Goal: Task Accomplishment & Management: Use online tool/utility

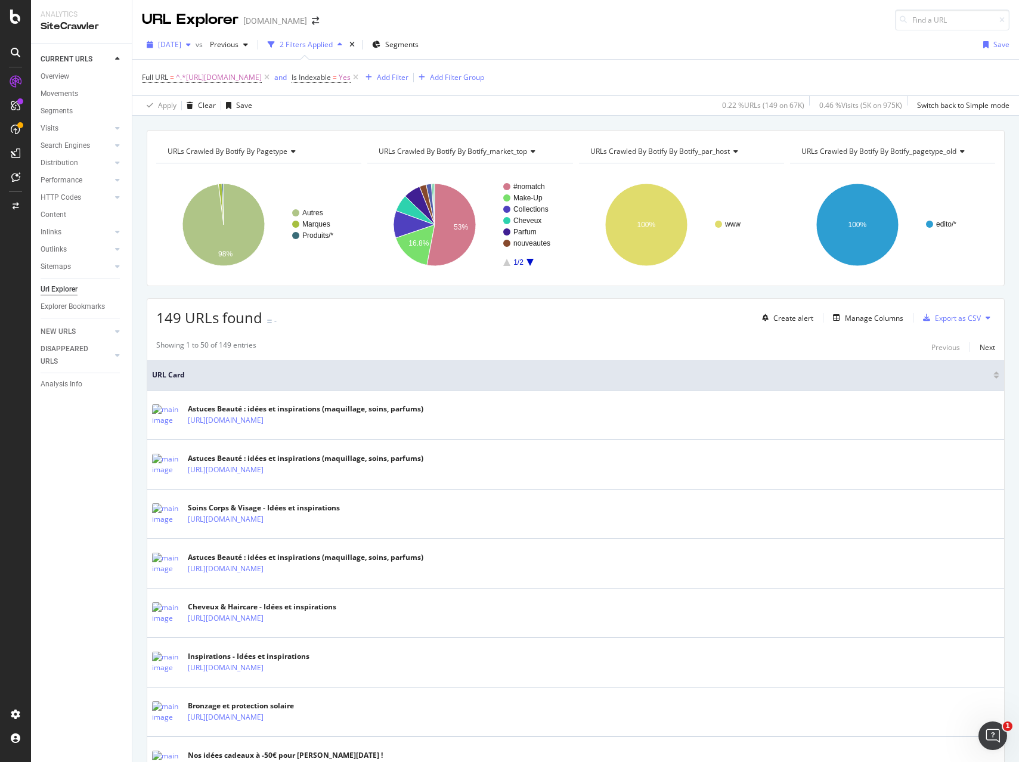
click at [181, 44] on span "[DATE]" at bounding box center [169, 44] width 23 height 10
click at [186, 88] on div "2025 Sep. 16th" at bounding box center [190, 87] width 62 height 11
click at [258, 76] on span "^.*https://www.sephora.fr/idees-inspirations/.*$" at bounding box center [219, 77] width 86 height 17
click at [225, 124] on input "https://www.sephora.fr/idees-inspirations/" at bounding box center [209, 127] width 113 height 19
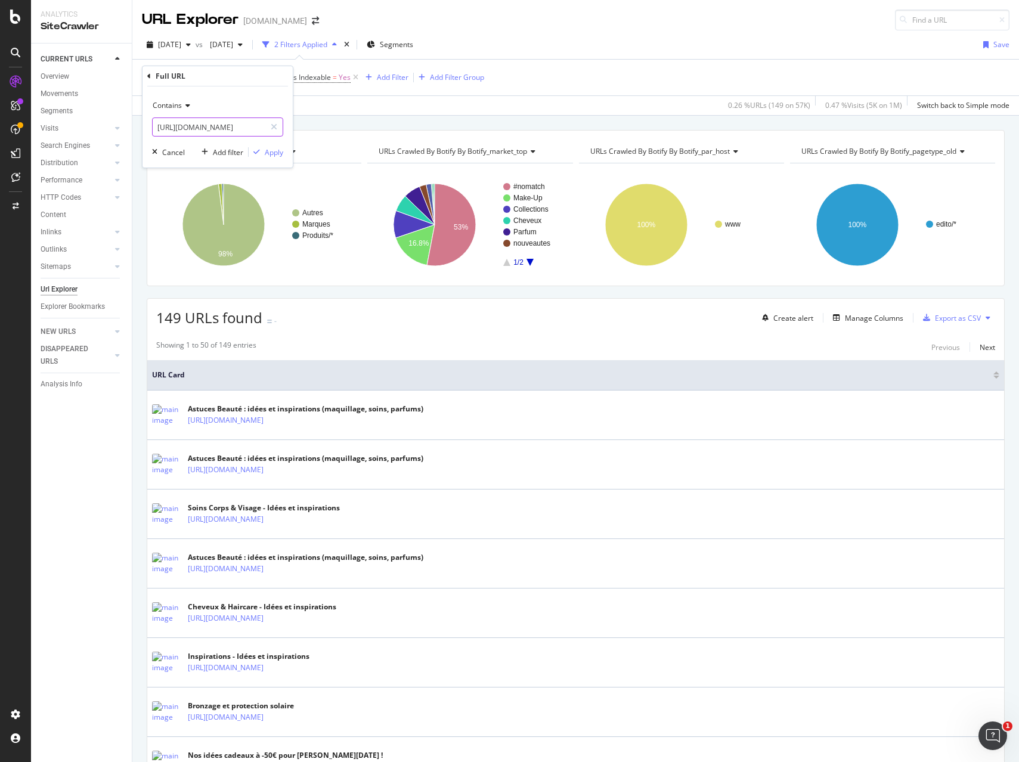
click at [225, 124] on input "https://www.sephora.fr/idees-inspirations/" at bounding box center [209, 127] width 113 height 19
paste input "recherche/?q="
type input "https://www.sephora.fr/recherche/?q="
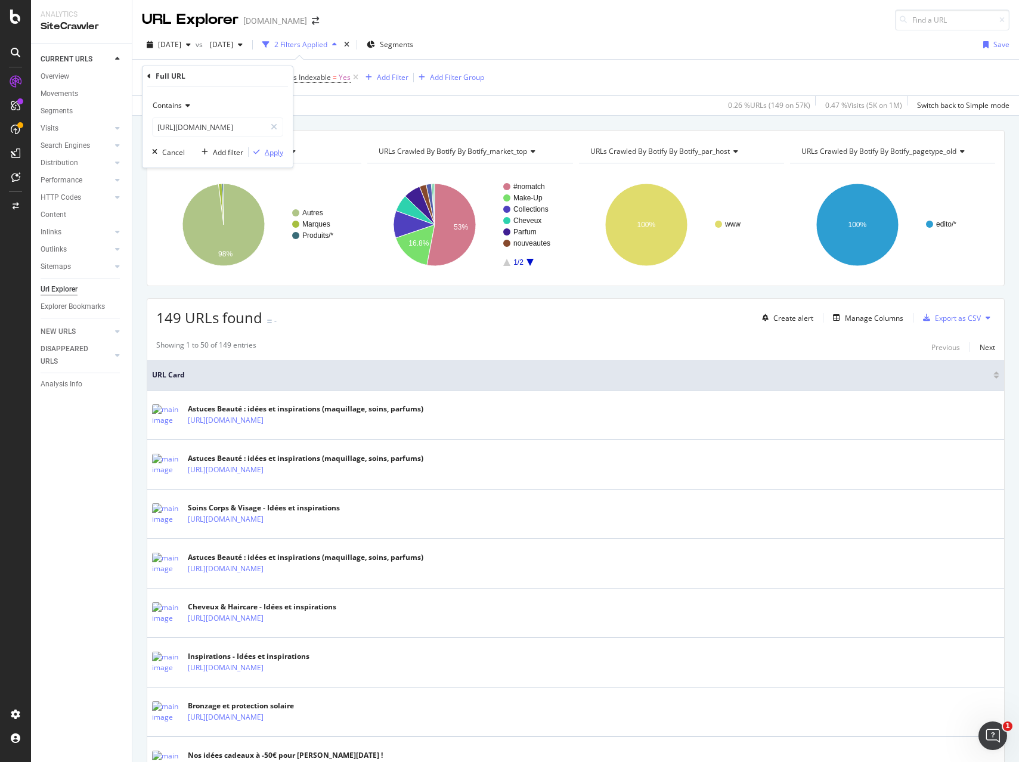
click at [275, 153] on div "Apply" at bounding box center [274, 152] width 18 height 10
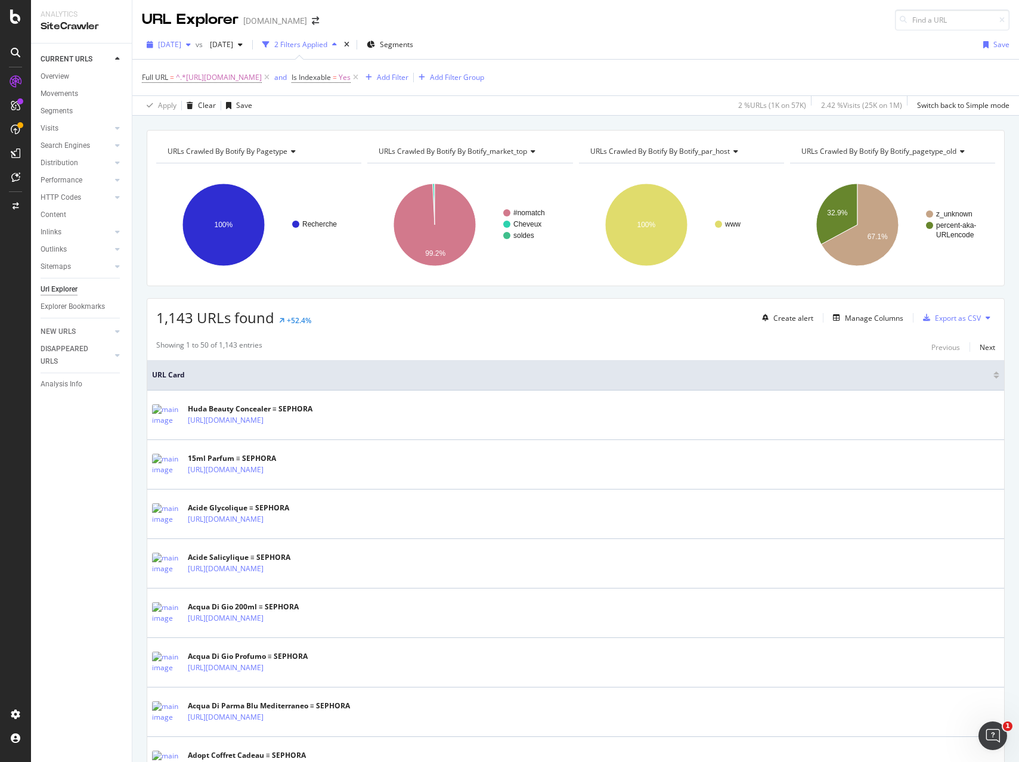
click at [181, 48] on span "2025 Sep. 16th" at bounding box center [169, 44] width 23 height 10
click at [228, 104] on div "66.8K URLs" at bounding box center [246, 109] width 37 height 11
click at [196, 48] on div "button" at bounding box center [188, 44] width 14 height 7
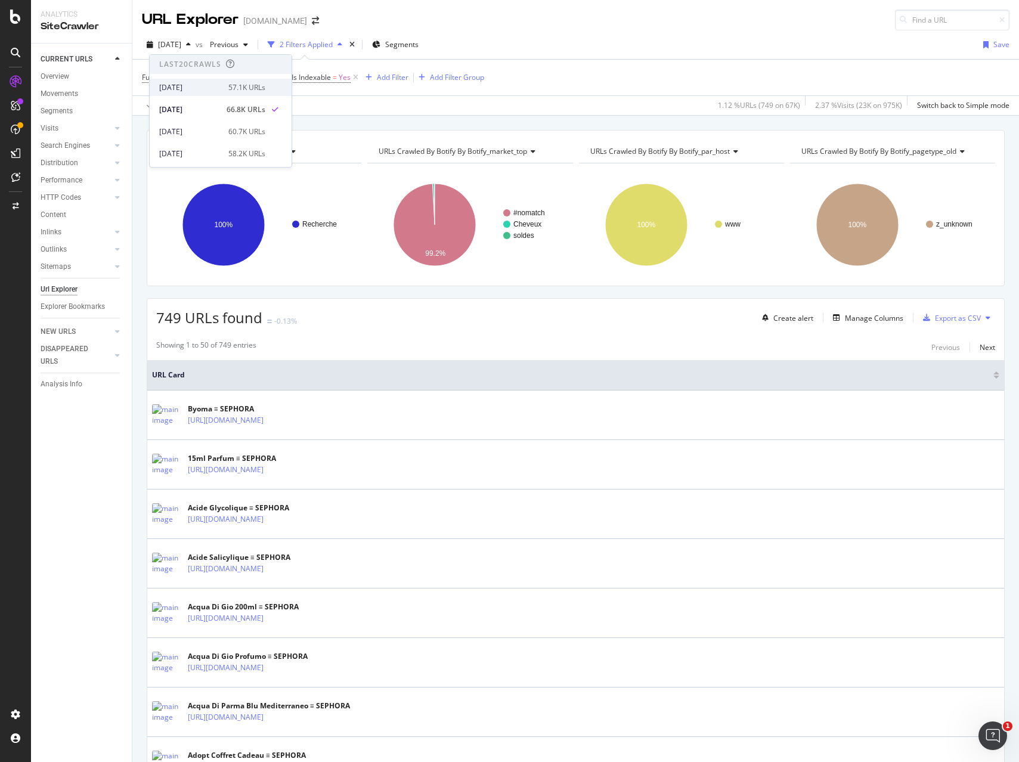
click at [218, 84] on div "2025 Sep. 16th 57.1K URLs" at bounding box center [212, 87] width 106 height 11
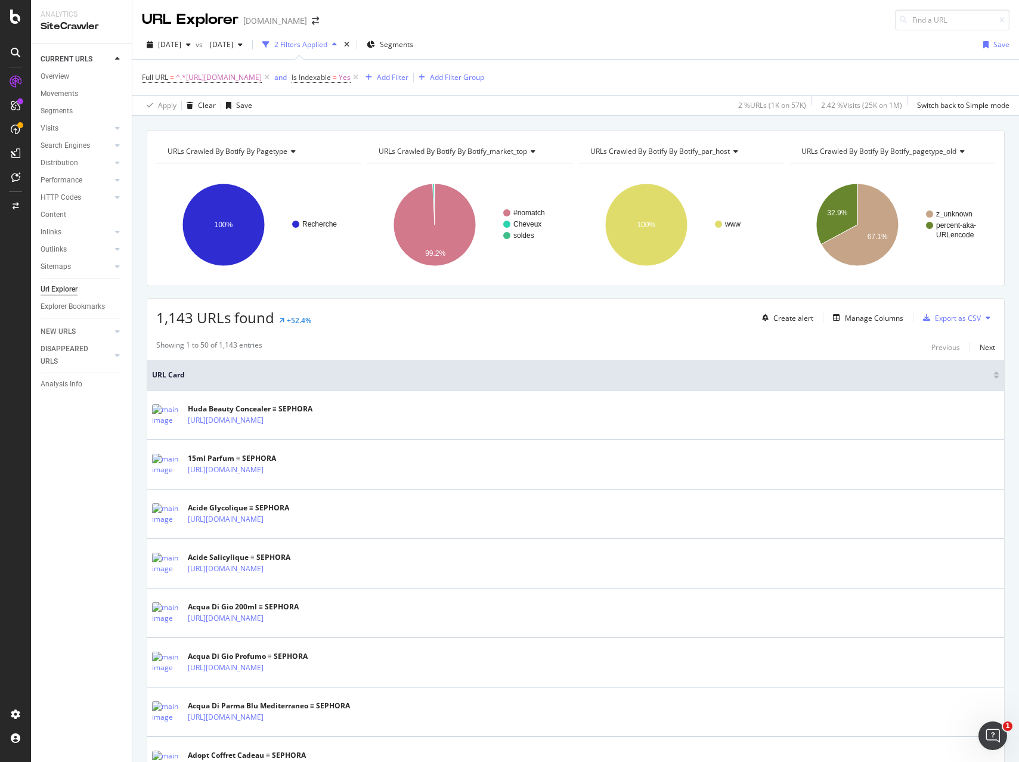
click at [995, 73] on div "Full URL = ^.*https://www.sephora.fr/recherche/?q=.*$ and Is Indexable = Yes Ad…" at bounding box center [576, 78] width 868 height 36
click at [262, 78] on span "^.*https://www.sephora.fr/recherche/?q=.*$" at bounding box center [219, 77] width 86 height 17
click at [173, 151] on div "Cancel" at bounding box center [173, 152] width 23 height 10
click at [272, 75] on icon at bounding box center [267, 78] width 10 height 12
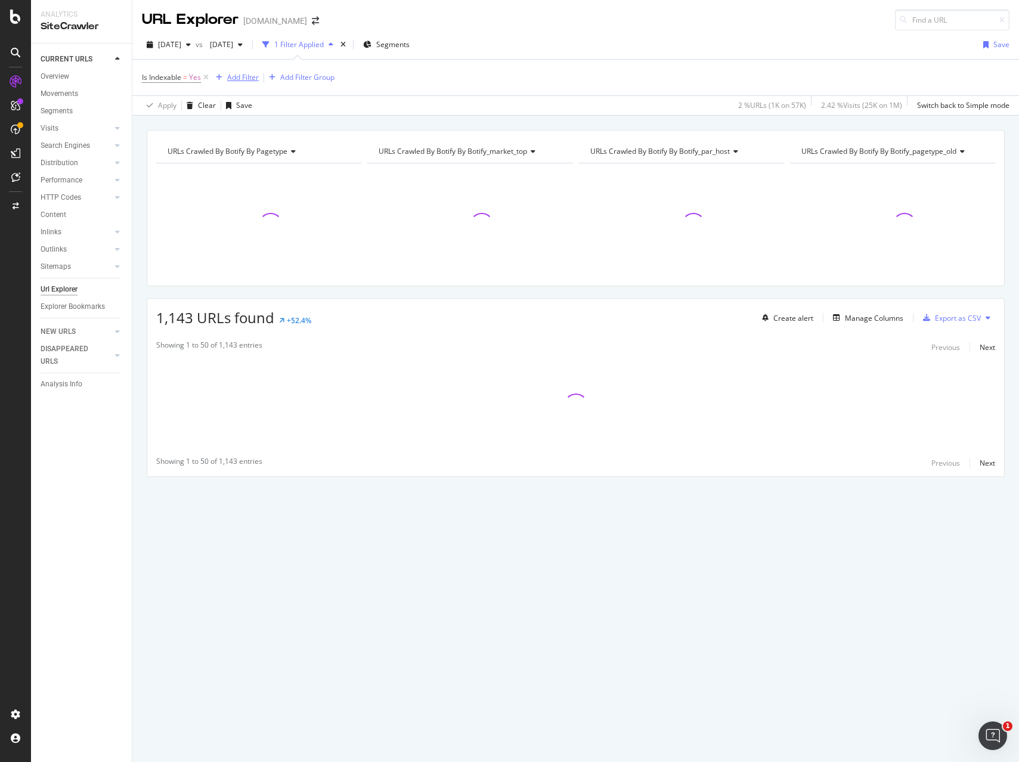
click at [242, 72] on div "Add Filter" at bounding box center [235, 77] width 48 height 13
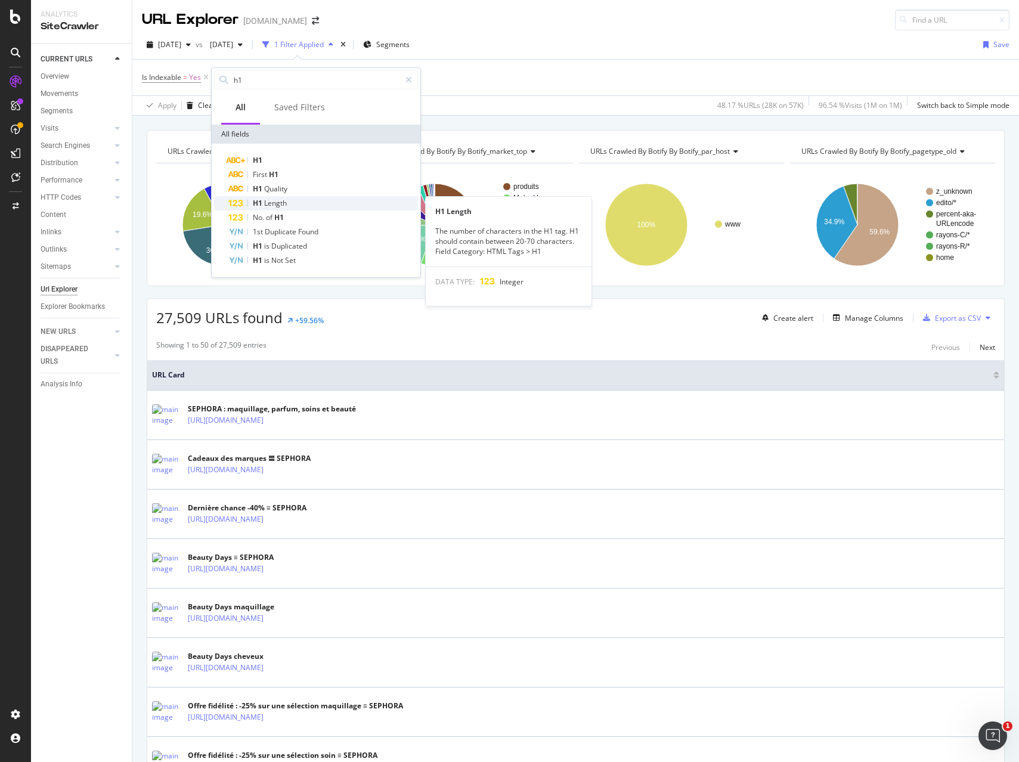
type input "h1"
click at [309, 206] on div "H1 Length" at bounding box center [323, 203] width 190 height 14
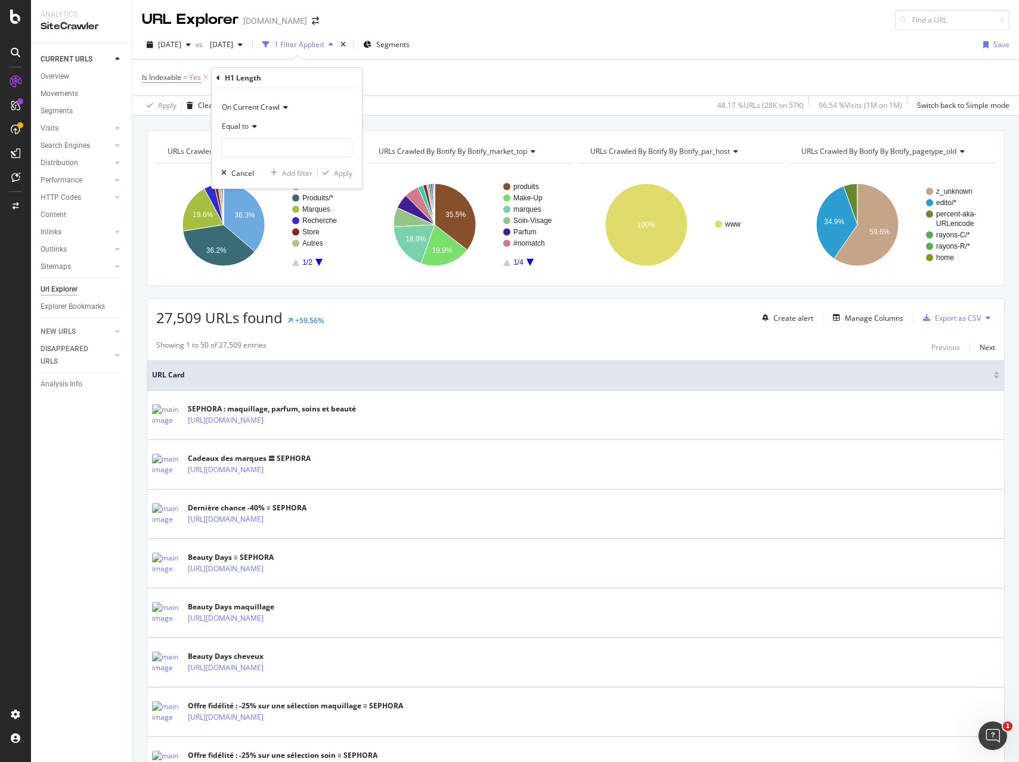
click at [249, 131] on div "Equal to" at bounding box center [286, 126] width 131 height 19
click at [253, 212] on span "Greater than" at bounding box center [248, 213] width 43 height 10
click at [243, 144] on input "number" at bounding box center [286, 147] width 131 height 19
type input "0"
click at [341, 174] on div "Apply" at bounding box center [343, 173] width 18 height 10
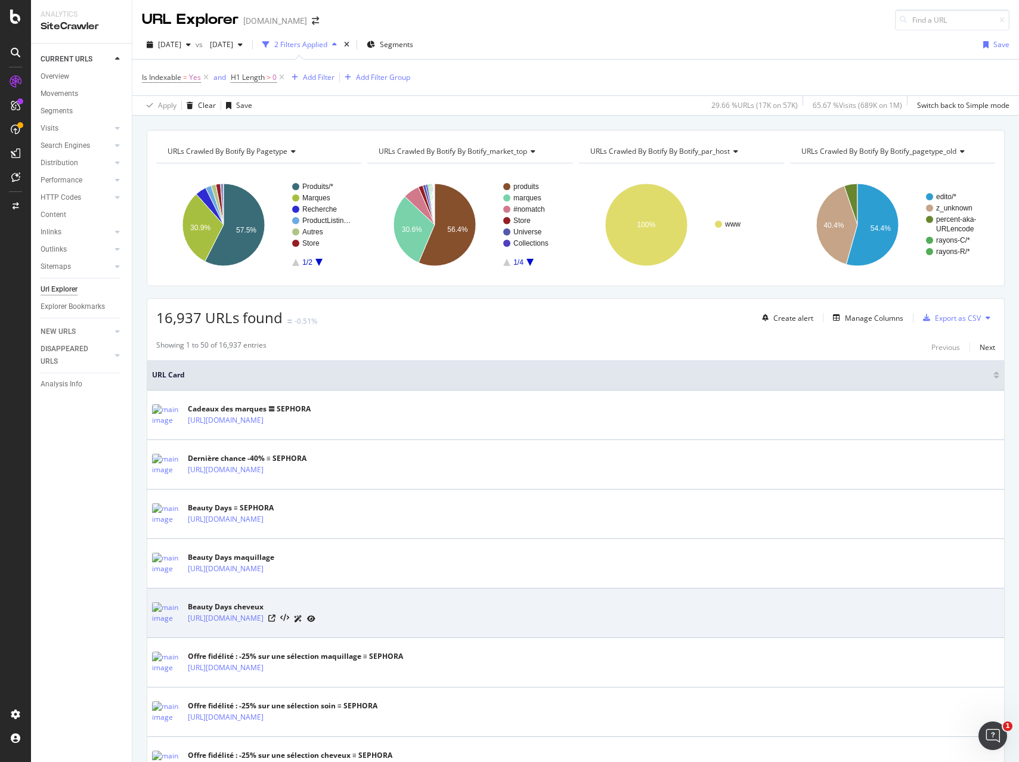
scroll to position [8, 0]
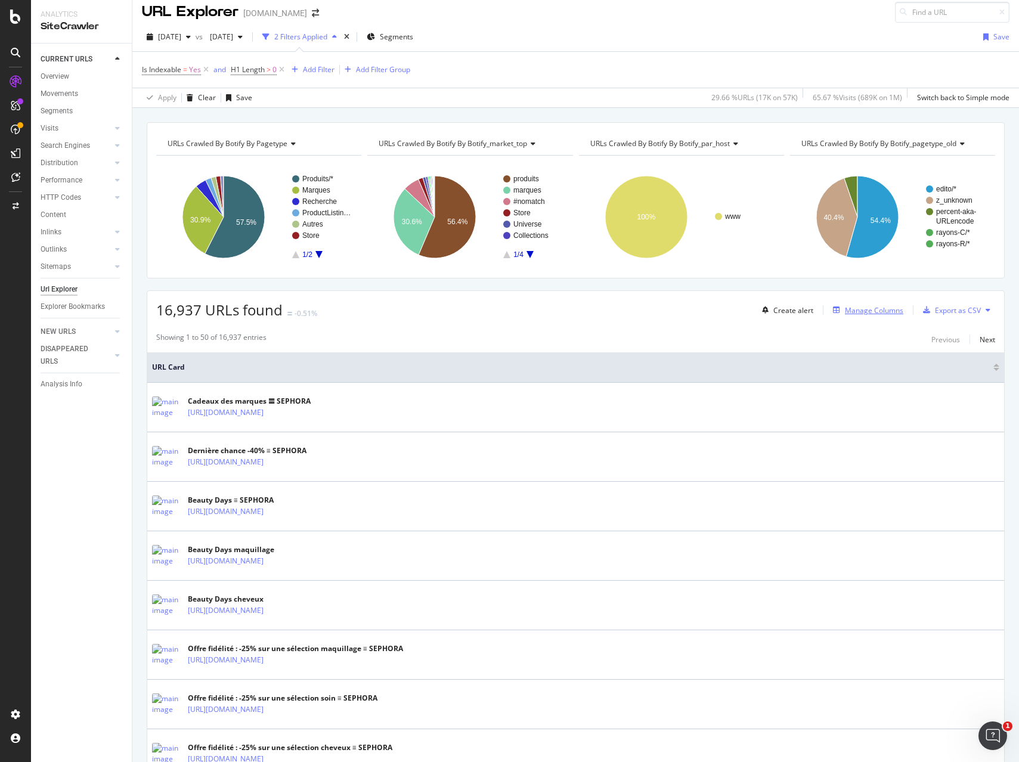
click at [888, 307] on div "Manage Columns" at bounding box center [874, 310] width 58 height 10
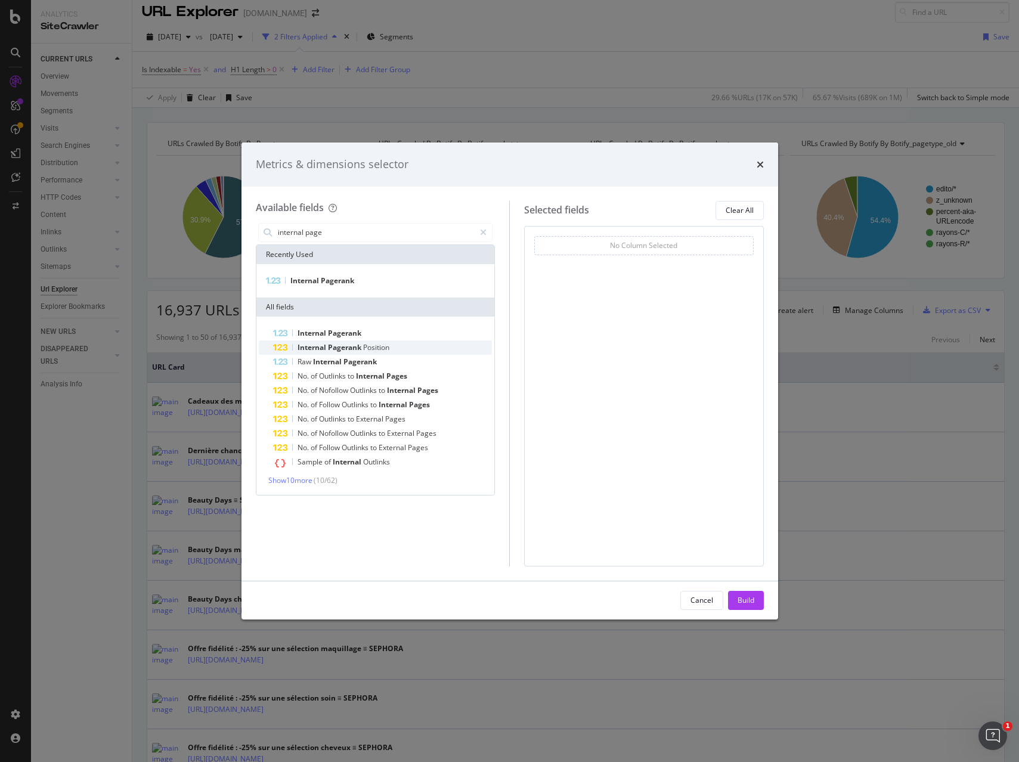
click at [365, 343] on span "Position" at bounding box center [376, 347] width 26 height 10
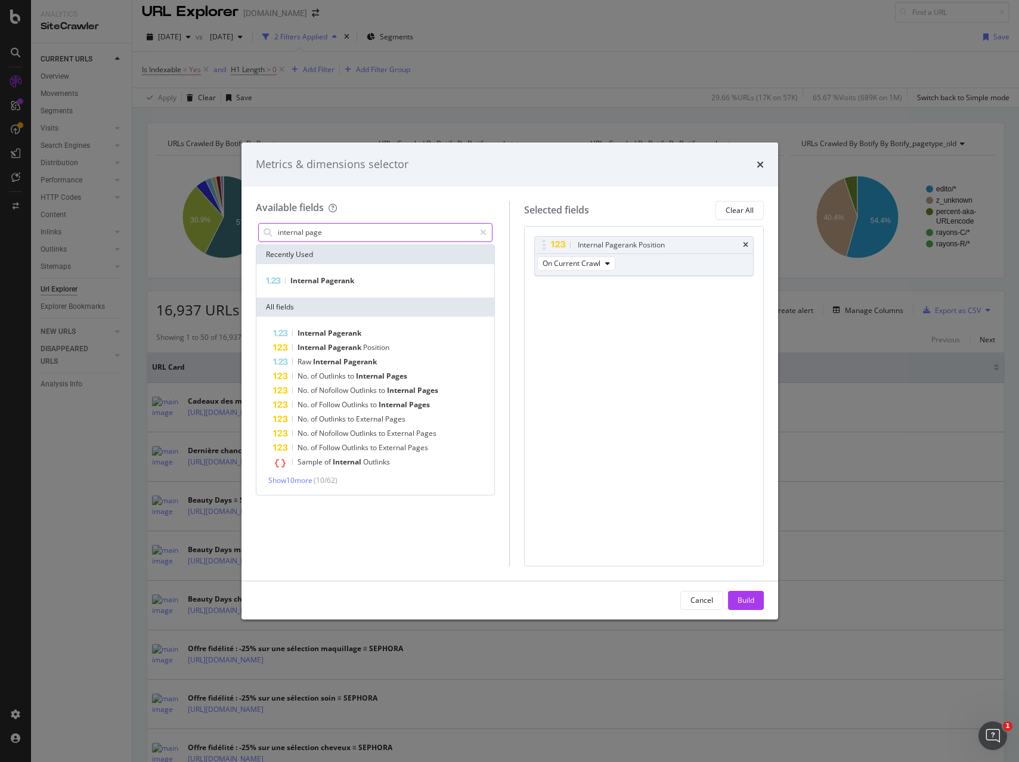
click at [326, 235] on input "internal page" at bounding box center [376, 233] width 199 height 18
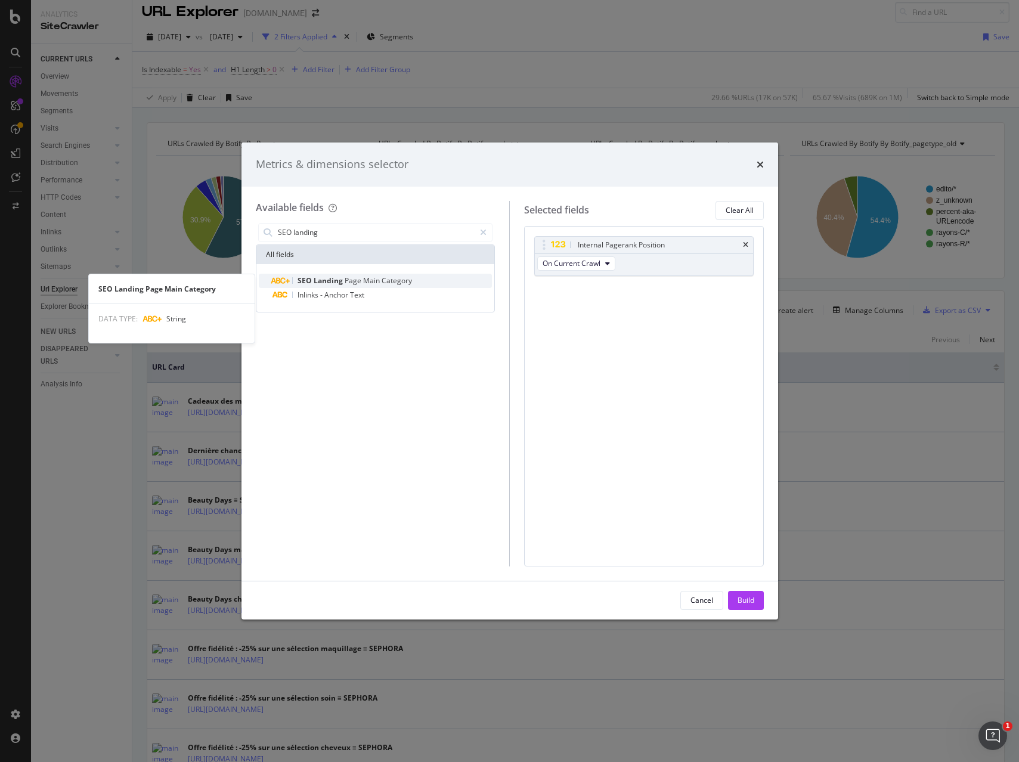
click at [353, 284] on span "Page" at bounding box center [354, 281] width 18 height 10
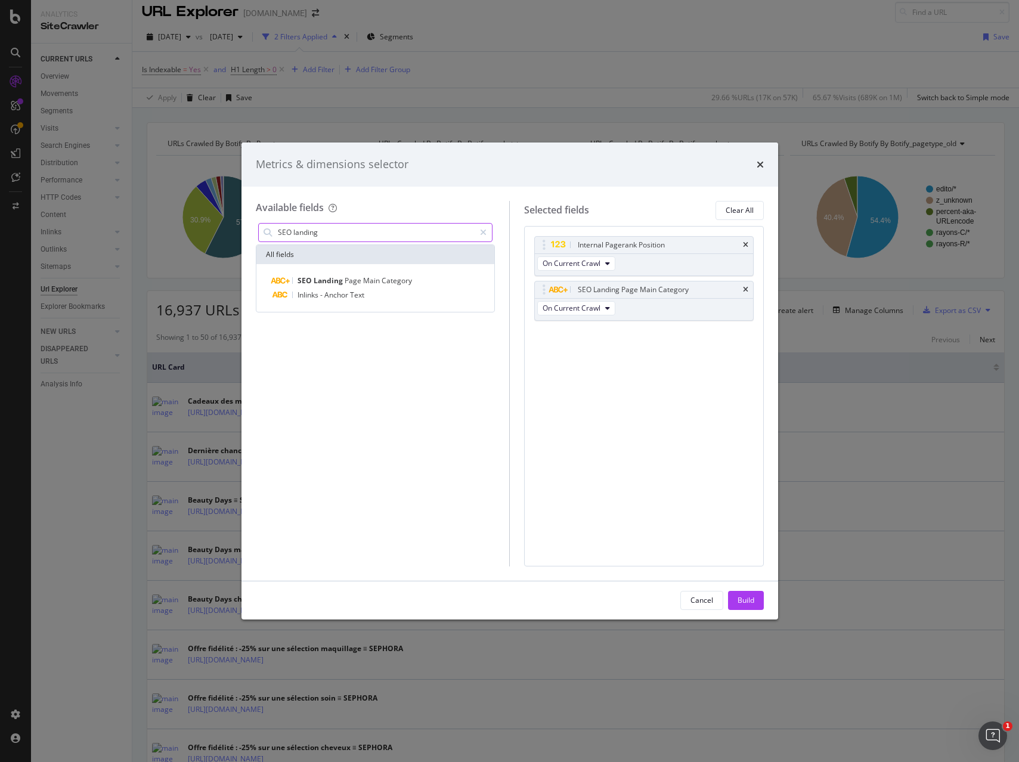
click at [320, 234] on input "SEO landing" at bounding box center [376, 233] width 199 height 18
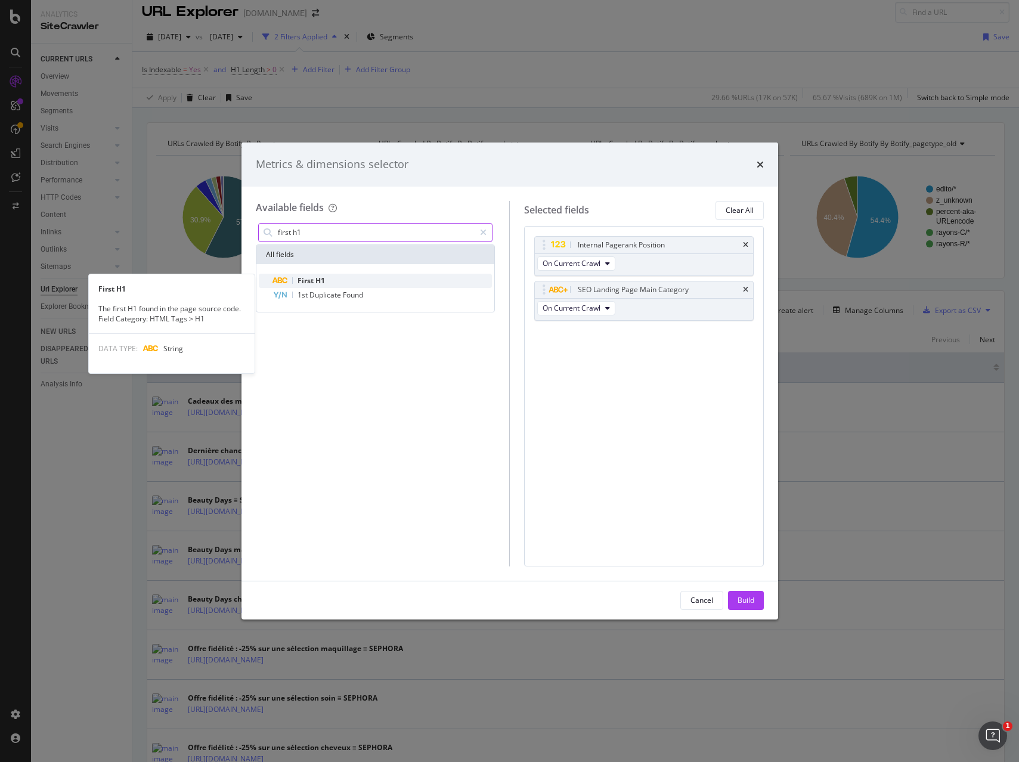
type input "first h1"
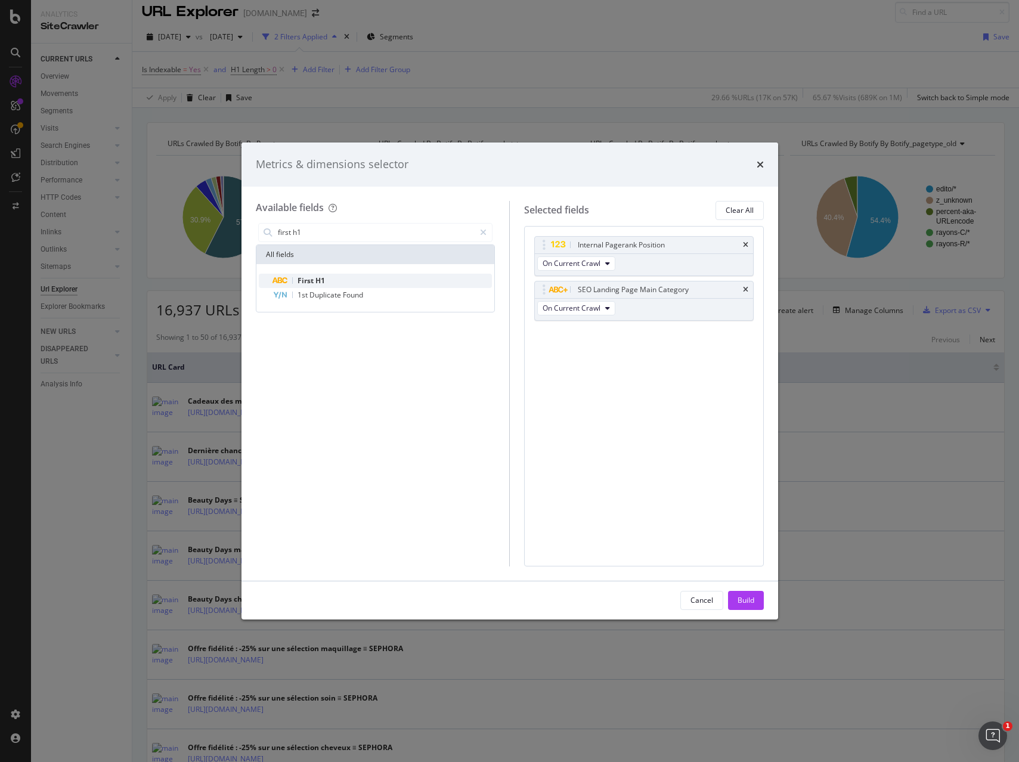
click at [339, 280] on div "First H1" at bounding box center [382, 281] width 219 height 14
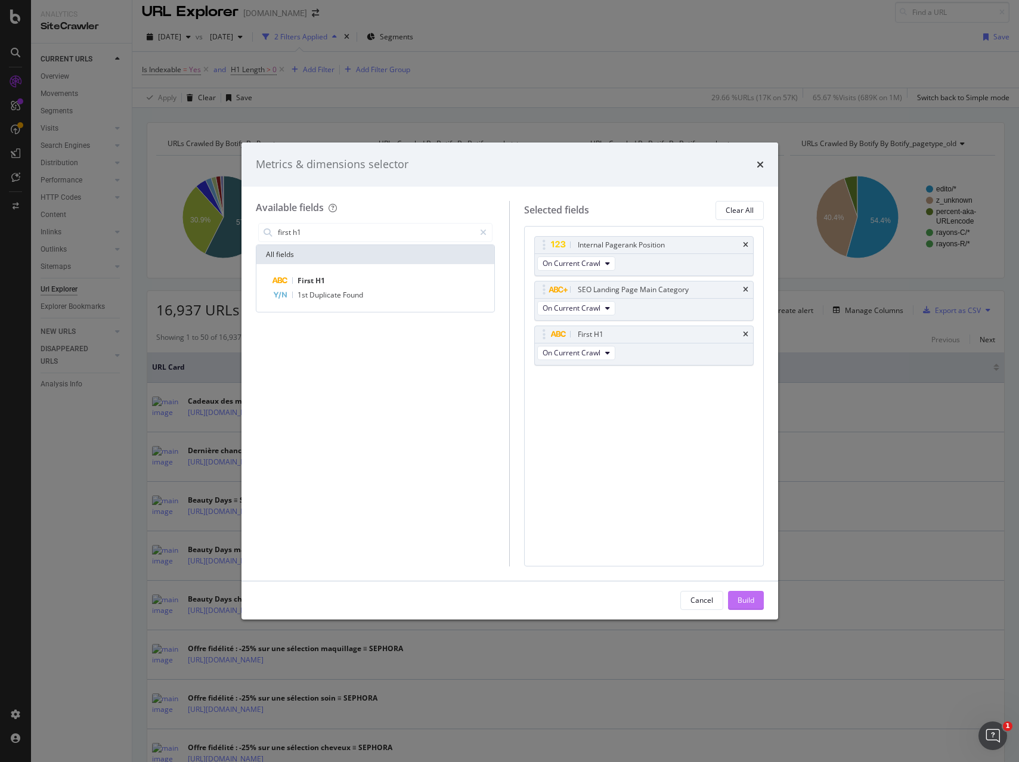
drag, startPoint x: 747, startPoint y: 603, endPoint x: 814, endPoint y: 595, distance: 67.3
click at [747, 603] on div "Build" at bounding box center [746, 600] width 17 height 10
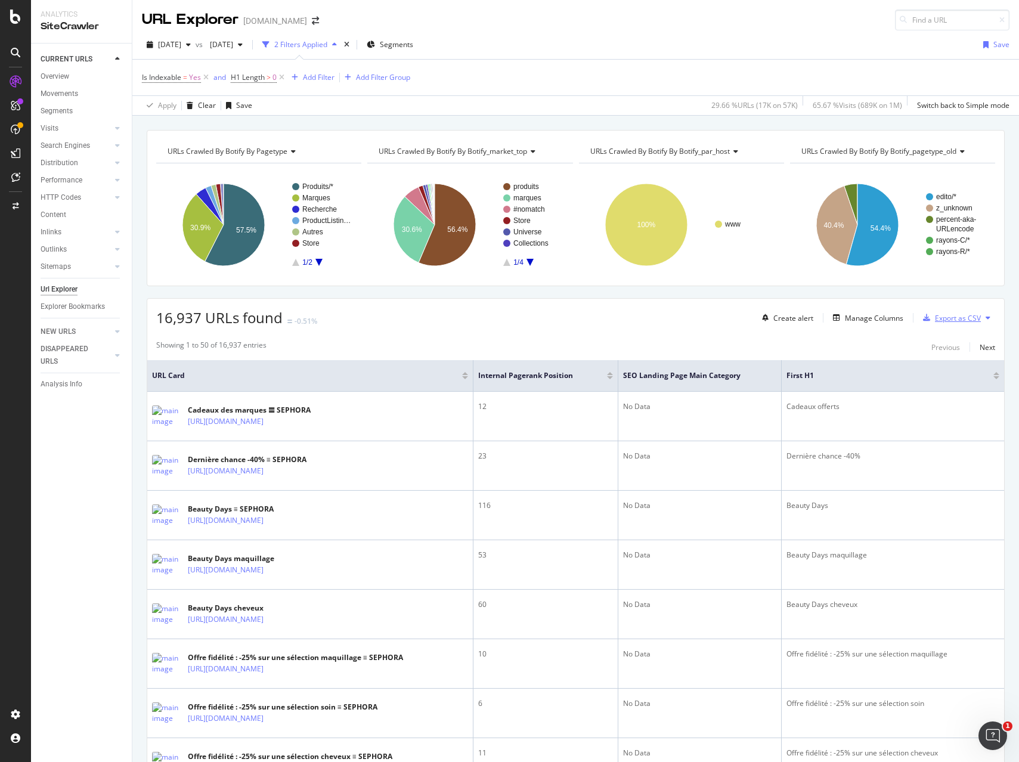
click at [970, 320] on div "Export as CSV" at bounding box center [958, 318] width 46 height 10
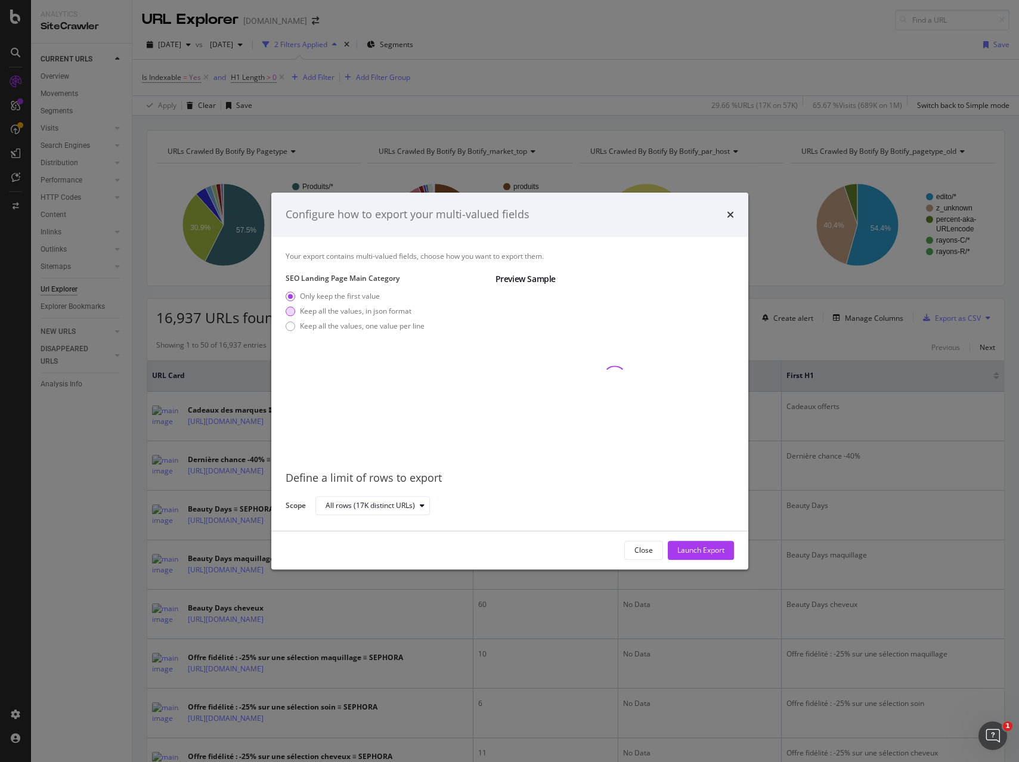
click at [371, 313] on div "Keep all the values, in json format" at bounding box center [356, 311] width 112 height 10
click at [702, 549] on div "Launch Export" at bounding box center [701, 550] width 47 height 10
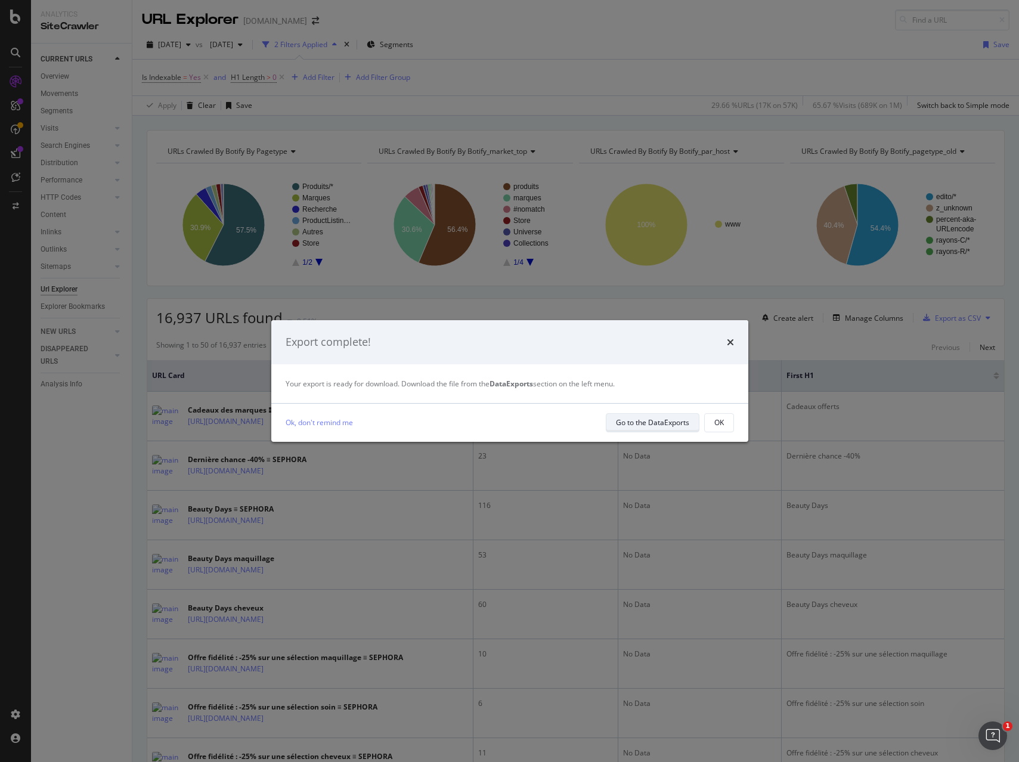
click at [655, 422] on div "Go to the DataExports" at bounding box center [652, 423] width 73 height 10
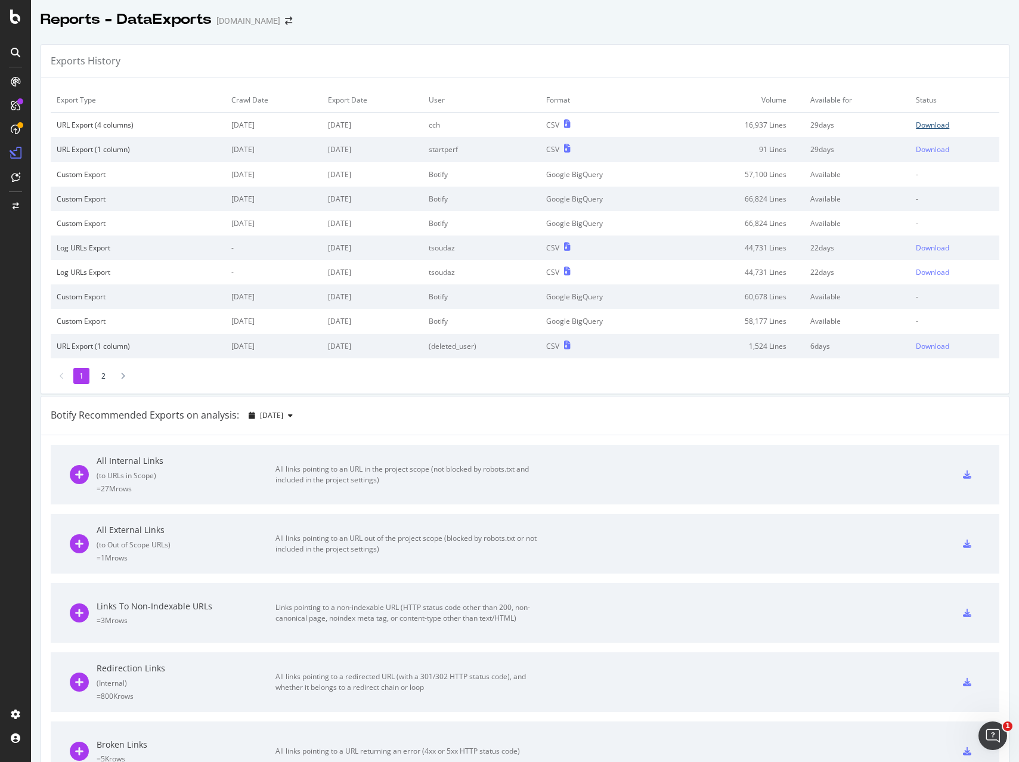
click at [934, 129] on div "Download" at bounding box center [932, 125] width 33 height 10
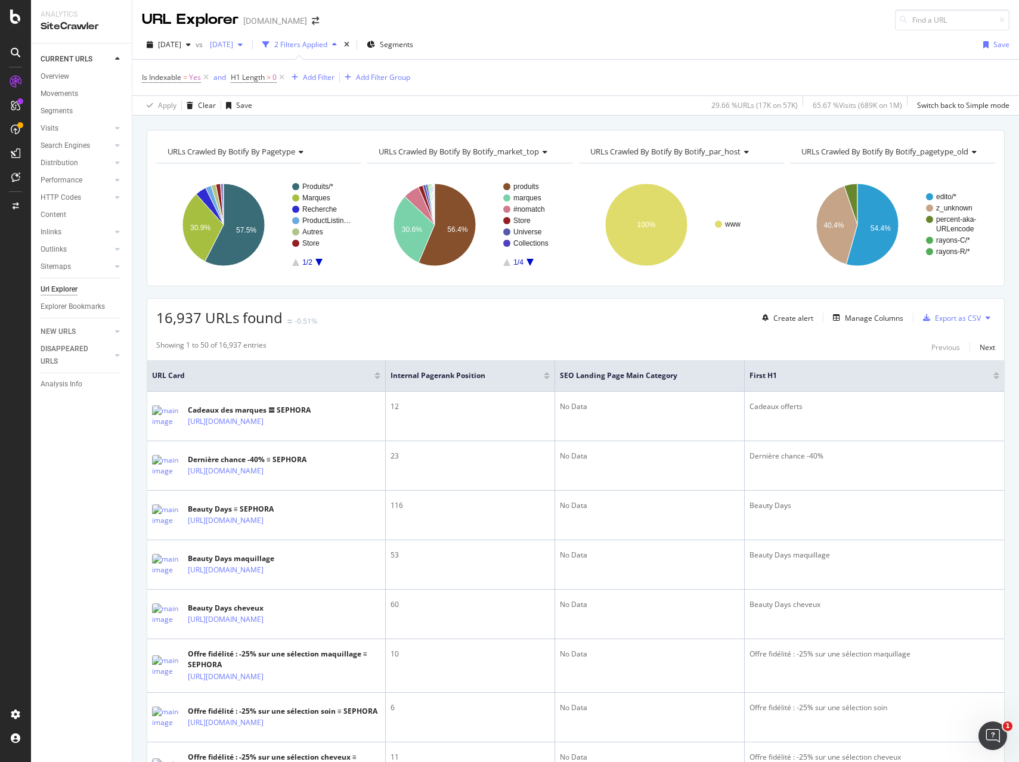
click at [233, 44] on span "2025 Sep. 2nd" at bounding box center [219, 44] width 28 height 10
click at [435, 21] on div "URL Explorer Sephora.fr" at bounding box center [575, 15] width 887 height 30
click at [196, 41] on div "button" at bounding box center [188, 44] width 14 height 7
click at [443, 20] on div "URL Explorer Sephora.fr" at bounding box center [575, 15] width 887 height 30
click at [321, 77] on div "Add Filter" at bounding box center [319, 77] width 32 height 10
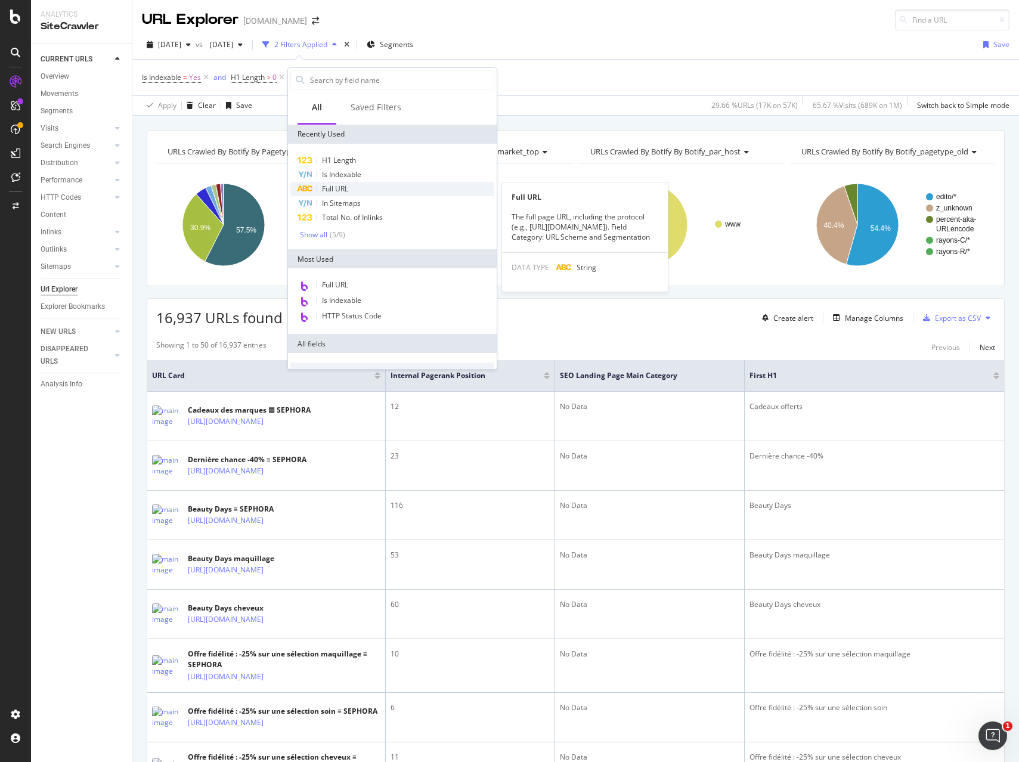
click at [347, 186] on span "Full URL" at bounding box center [335, 189] width 26 height 10
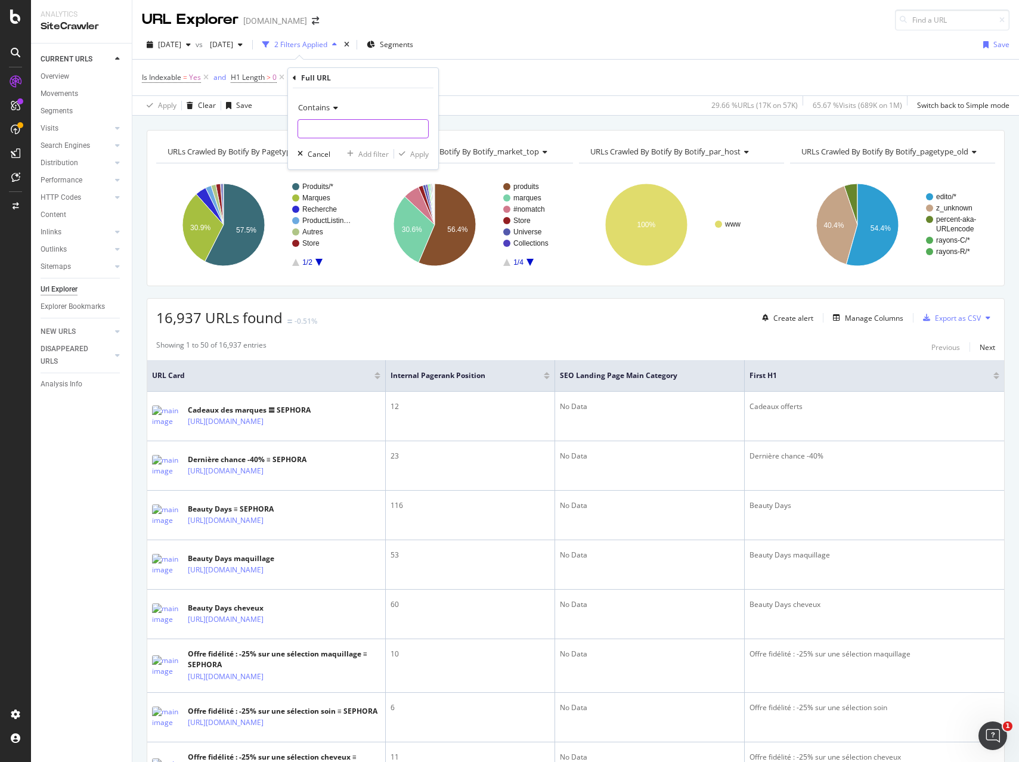
click at [328, 119] on input "text" at bounding box center [363, 128] width 130 height 19
type input "/recherche/"
click at [422, 156] on div "Apply" at bounding box center [419, 154] width 18 height 10
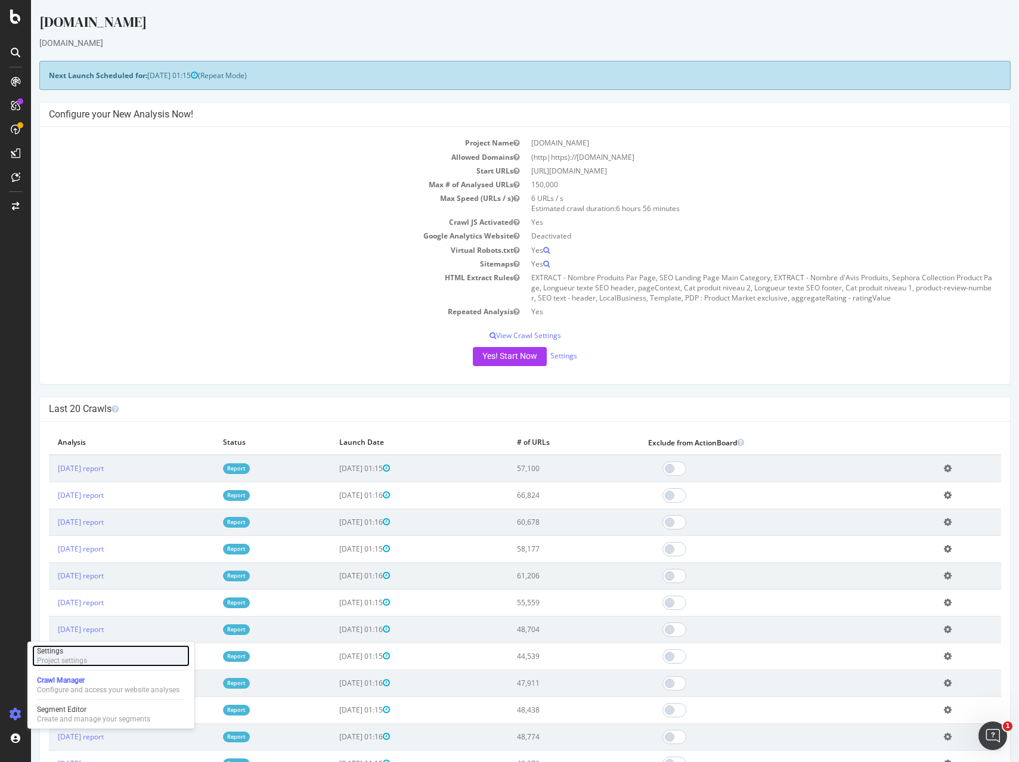
click at [59, 660] on div "Project settings" at bounding box center [62, 661] width 50 height 10
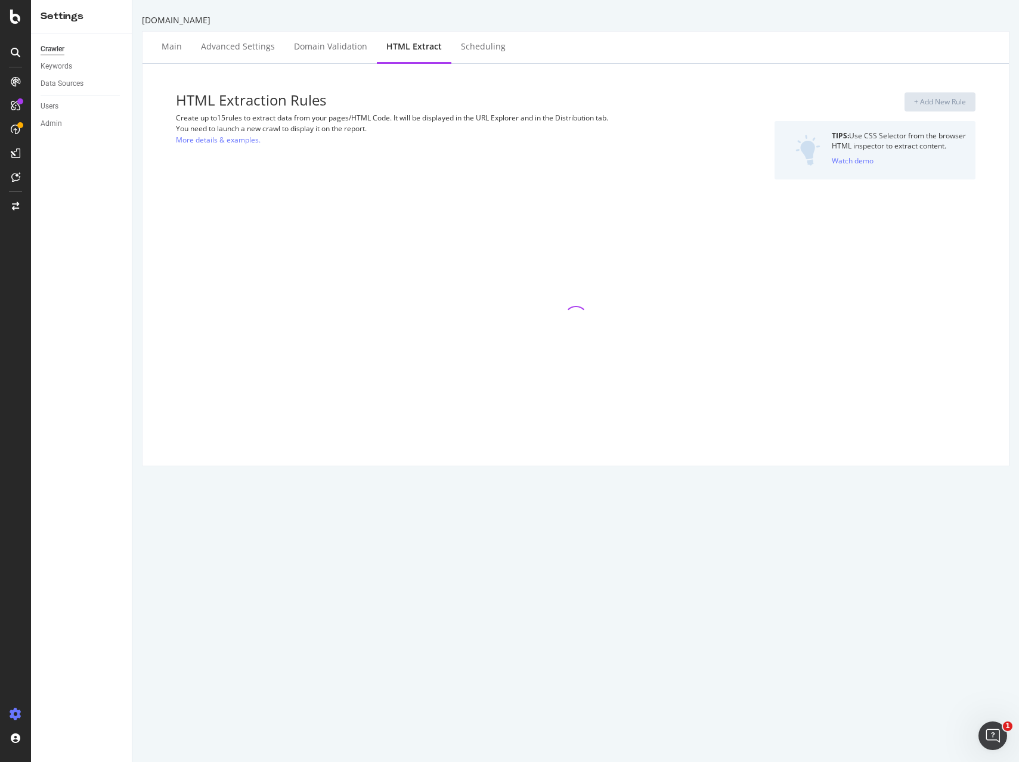
select select "i"
select select "list"
select select "count"
select select "exist"
select select "html.length"
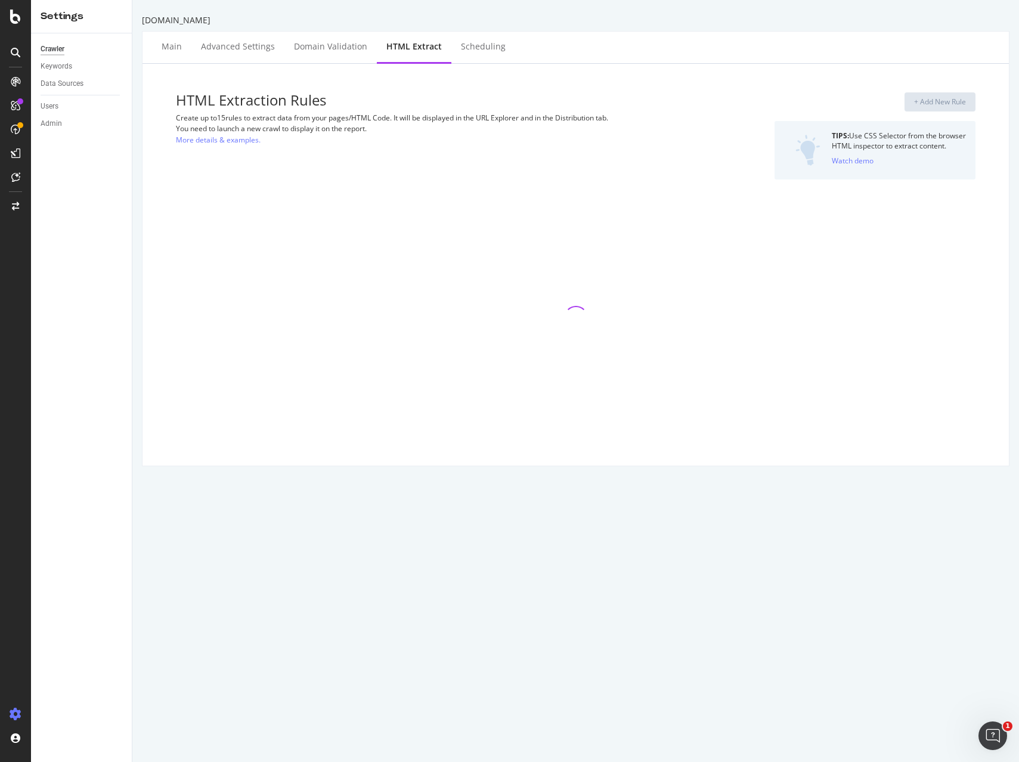
select select "html.length"
select select "i"
select select "exist"
select select "f"
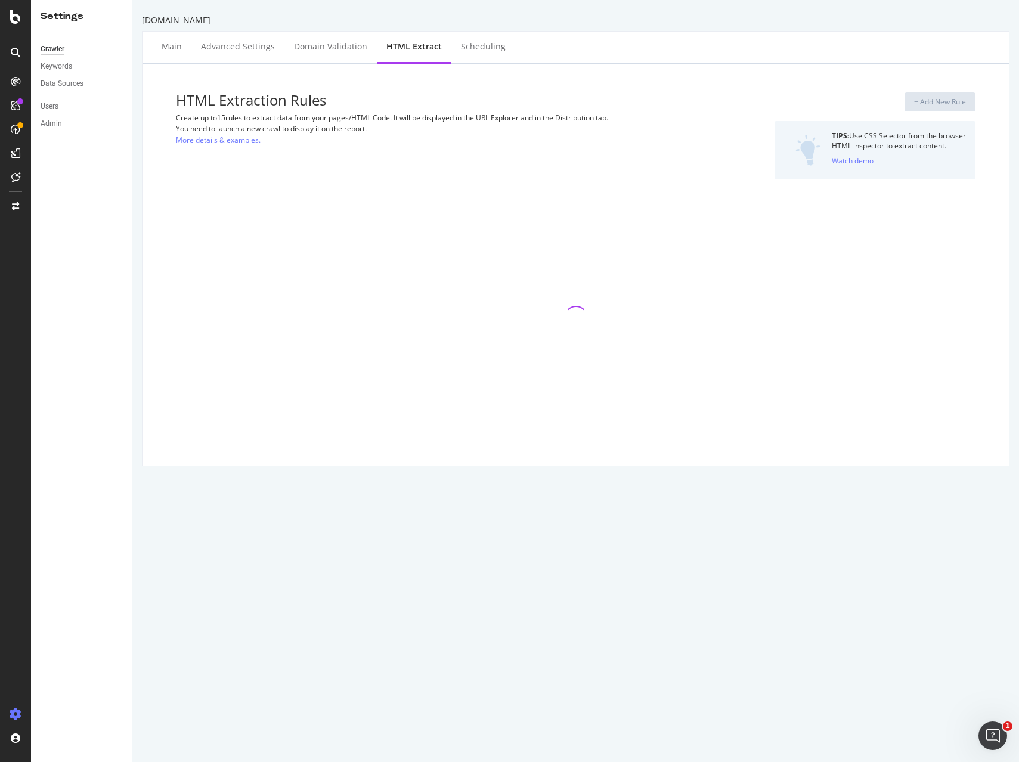
select select "p"
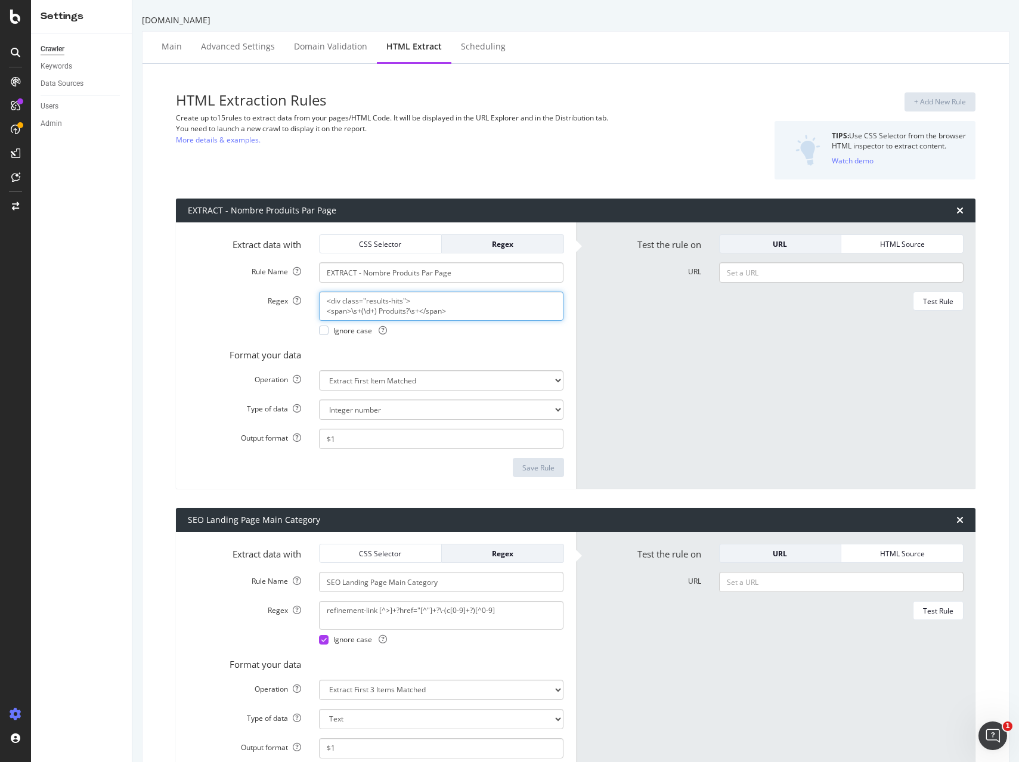
click at [461, 311] on textarea "<div class="results-hits"> <span>\s+(\d+) Produits?\s+</span>" at bounding box center [441, 306] width 245 height 29
paste textarea "(<a href="[^"]+?(c[0-9]+?)/?"|data\-cgid="(C[0-9]+?)")"
paste textarea
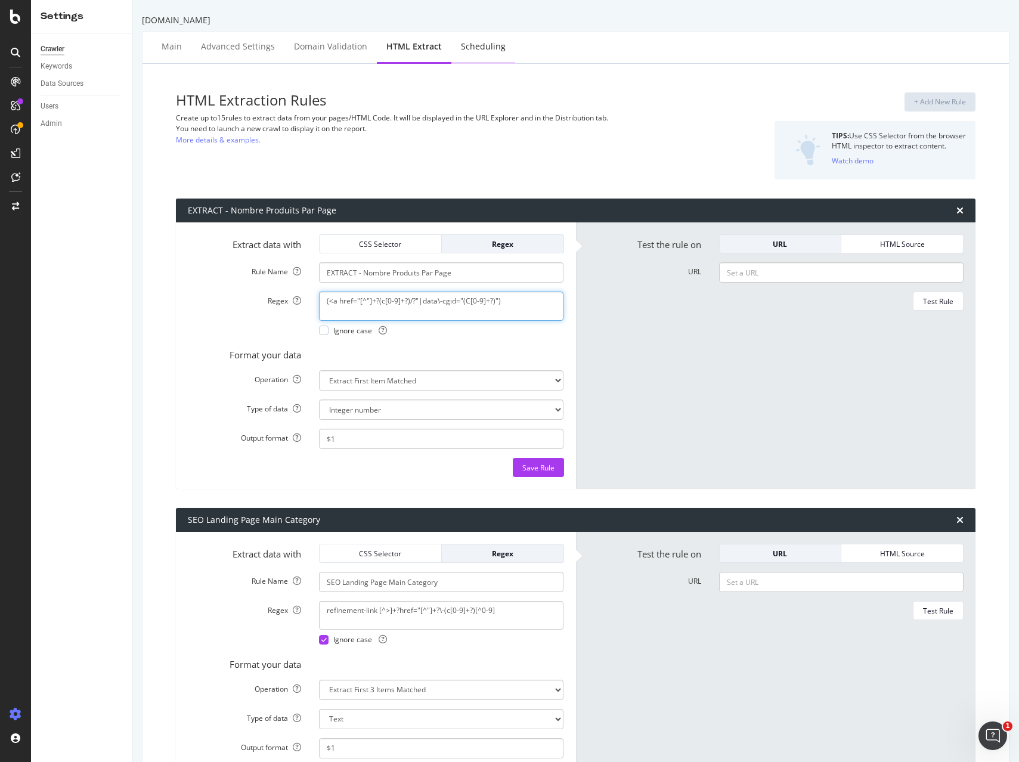
type textarea "(<a href="[^"]+?(c[0-9]+?)/?"|data\-cgid="(C[0-9]+?)")"
click at [385, 381] on select "Extract First Item Matched Extract First 3 Items Matched Count Number of Occure…" at bounding box center [441, 380] width 245 height 20
select select "list"
click at [319, 370] on select "Extract First Item Matched Extract First 3 Items Matched Count Number of Occure…" at bounding box center [441, 380] width 245 height 20
select select "s"
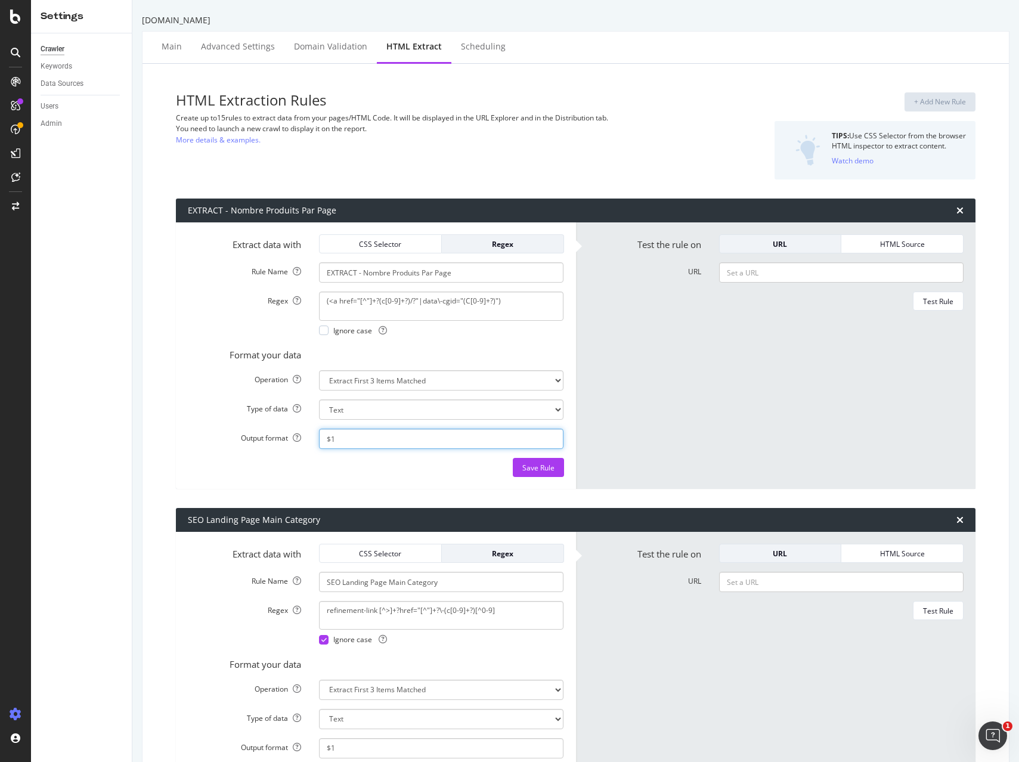
click at [237, 426] on div "Settings Crawler Keywords Data Sources Users Admin Sephora.fr Main Advanced Set…" at bounding box center [509, 381] width 1019 height 762
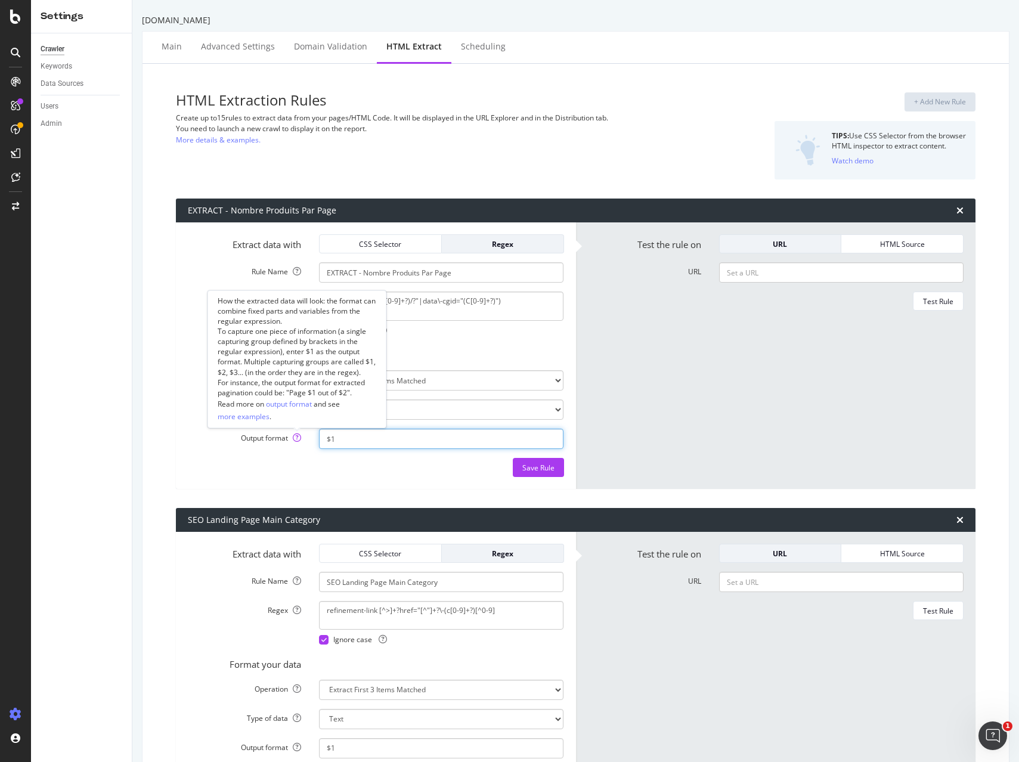
paste input "$2$3"
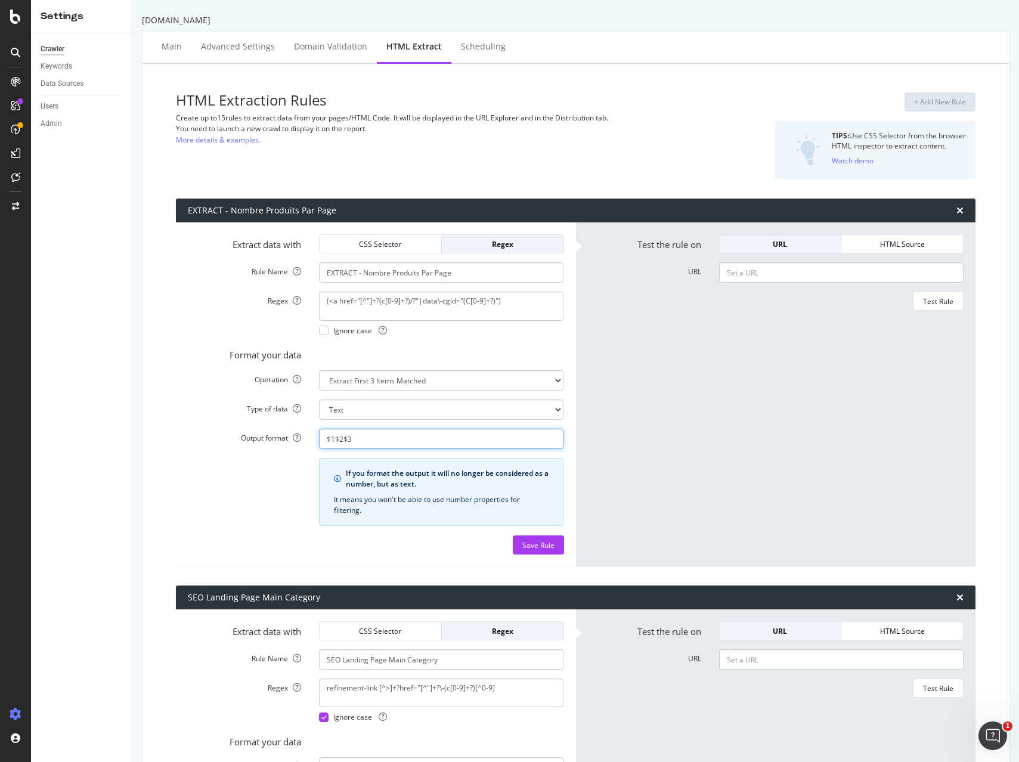
drag, startPoint x: 298, startPoint y: 440, endPoint x: 275, endPoint y: 439, distance: 23.3
click at [275, 439] on div "Output format $1$2$3" at bounding box center [376, 439] width 394 height 20
paste input
type input "$2$3"
click at [497, 245] on div "Regex" at bounding box center [503, 244] width 103 height 10
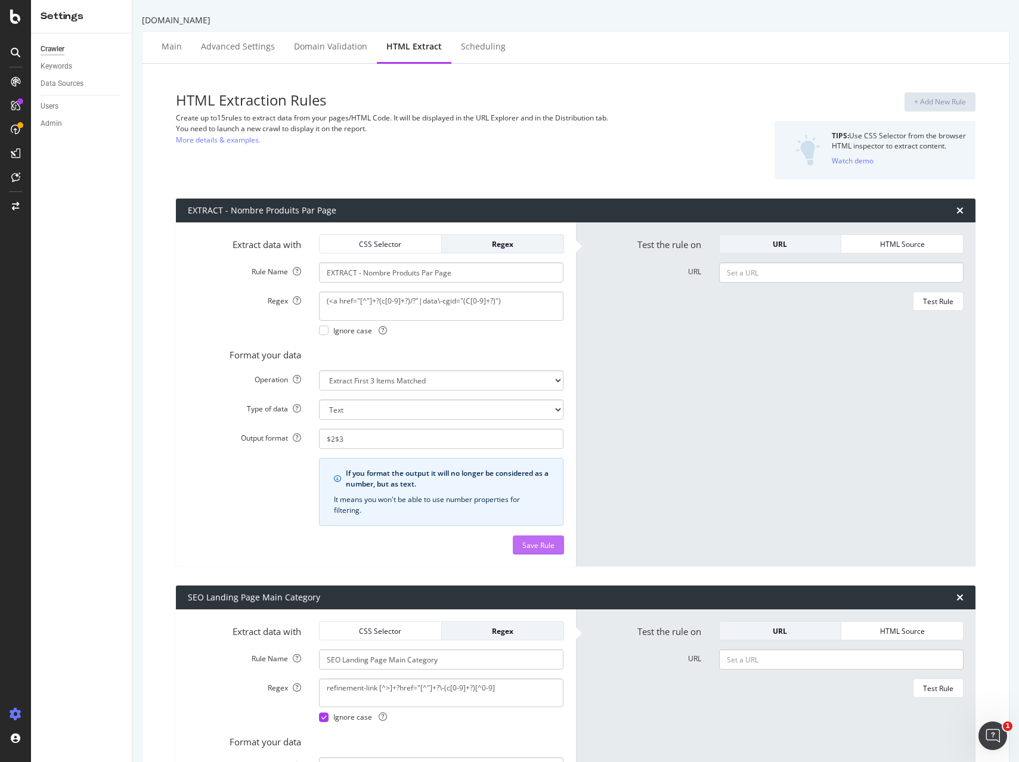
click at [540, 546] on div "Save Rule" at bounding box center [538, 545] width 32 height 10
click at [62, 688] on div "Configure and access your website analyses" at bounding box center [108, 690] width 143 height 10
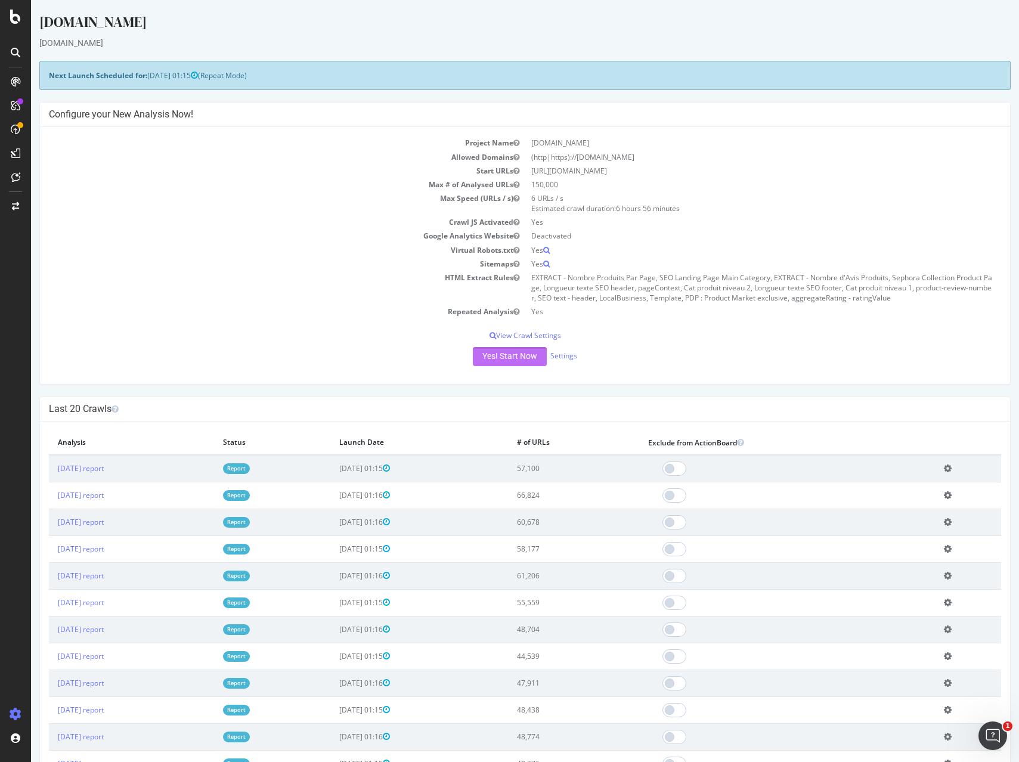
click at [500, 357] on button "Yes! Start Now" at bounding box center [510, 356] width 74 height 19
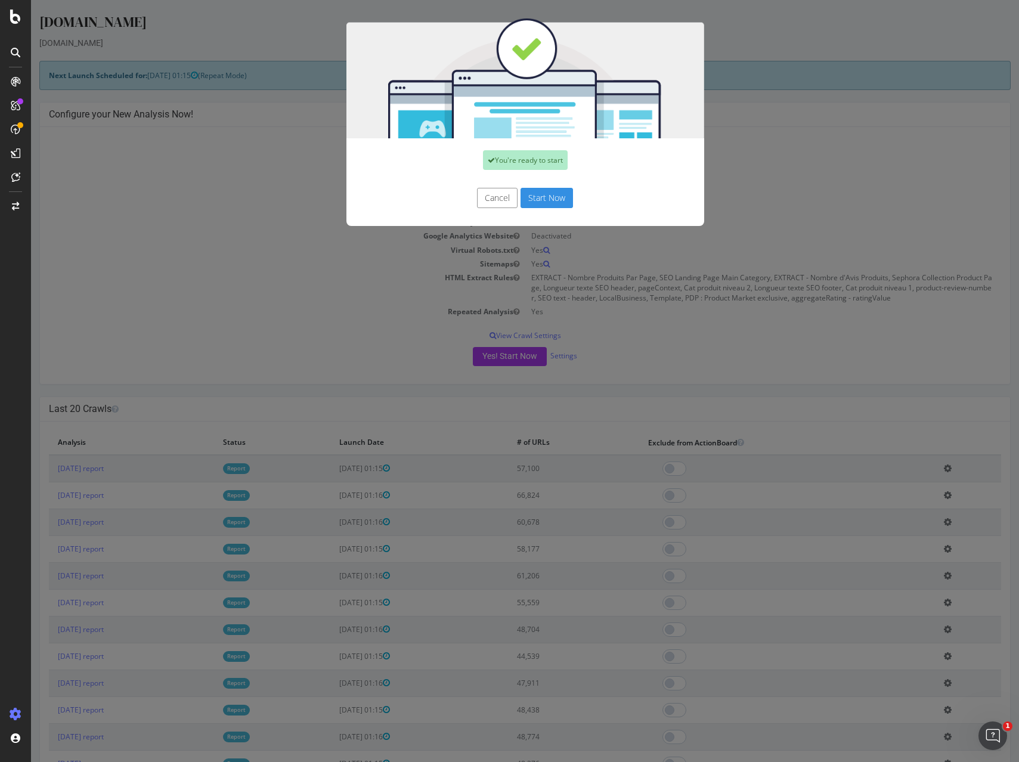
click at [532, 202] on button "Start Now" at bounding box center [547, 198] width 52 height 20
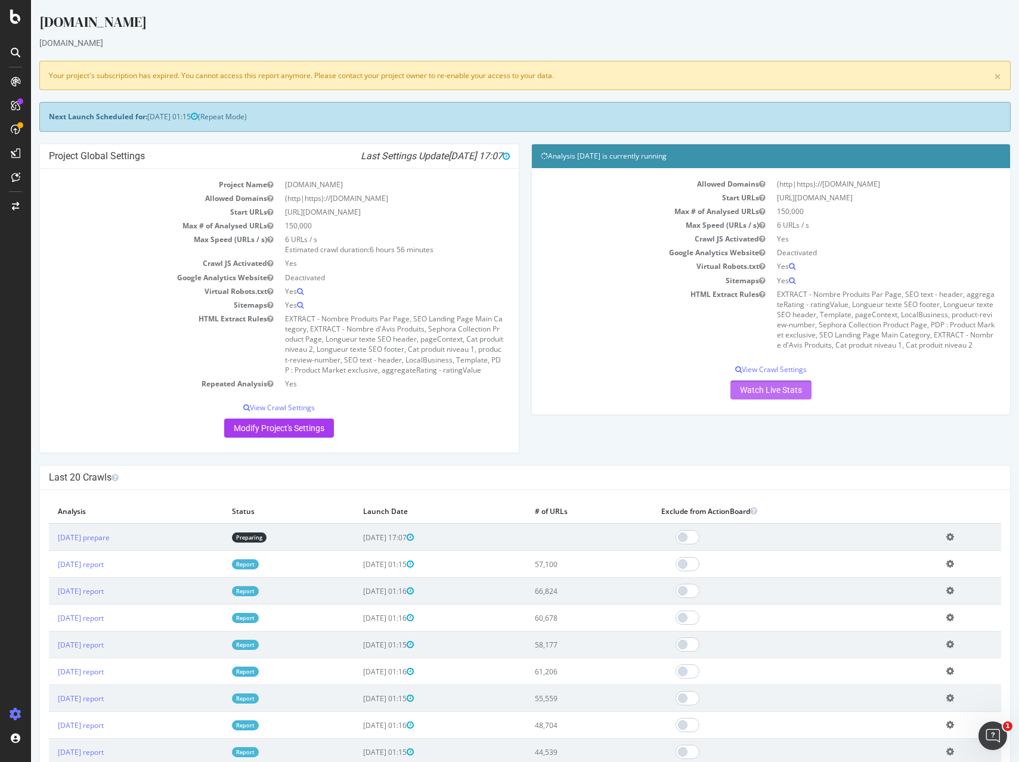
click at [759, 389] on link "Watch Live Stats" at bounding box center [771, 390] width 81 height 19
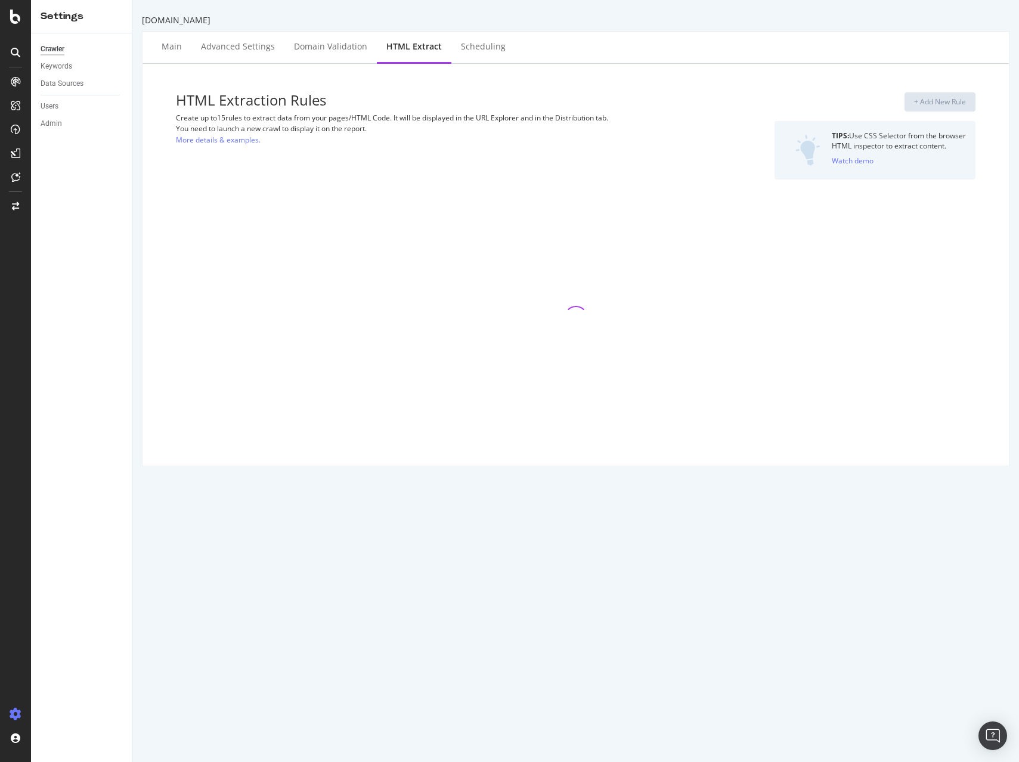
select select "i"
select select "list"
select select "count"
select select "exist"
select select "html.length"
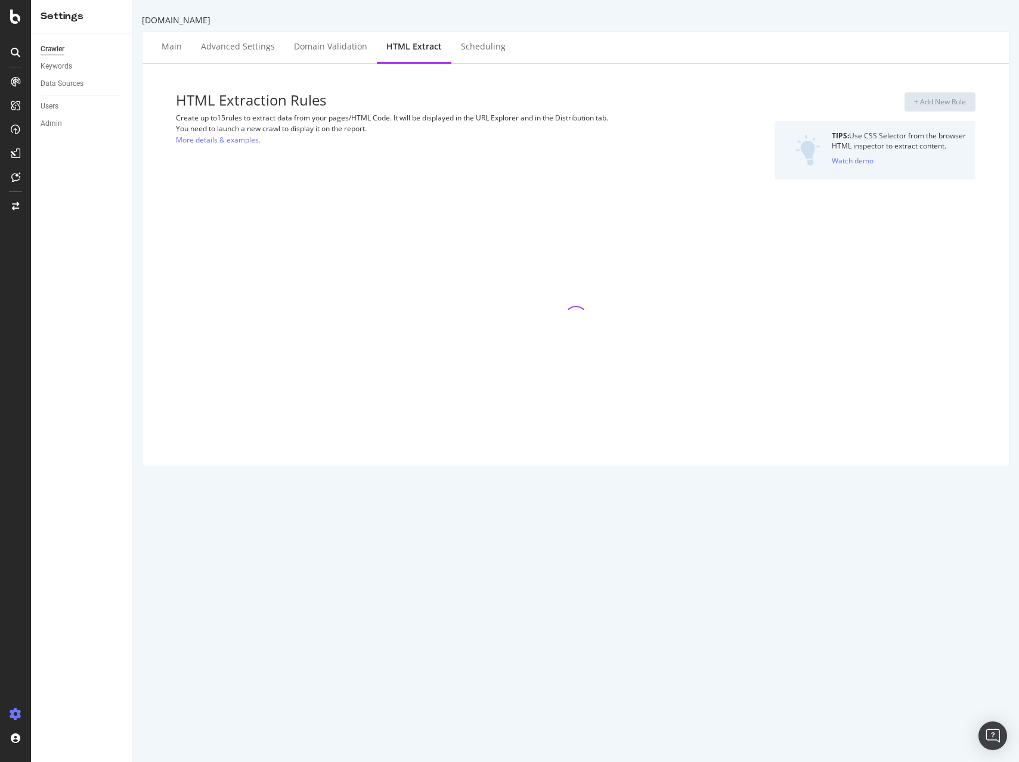
select select "html.length"
select select "i"
select select "exist"
select select "f"
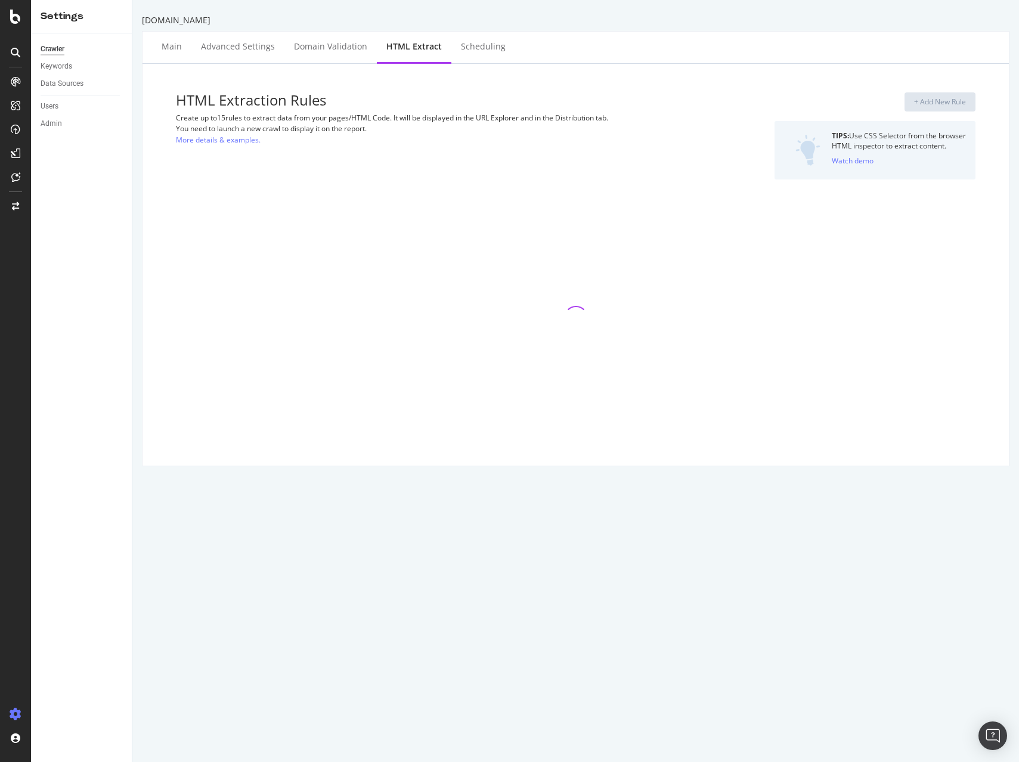
select select "p"
select select "exist"
select select "list"
select select "exist"
select select "list"
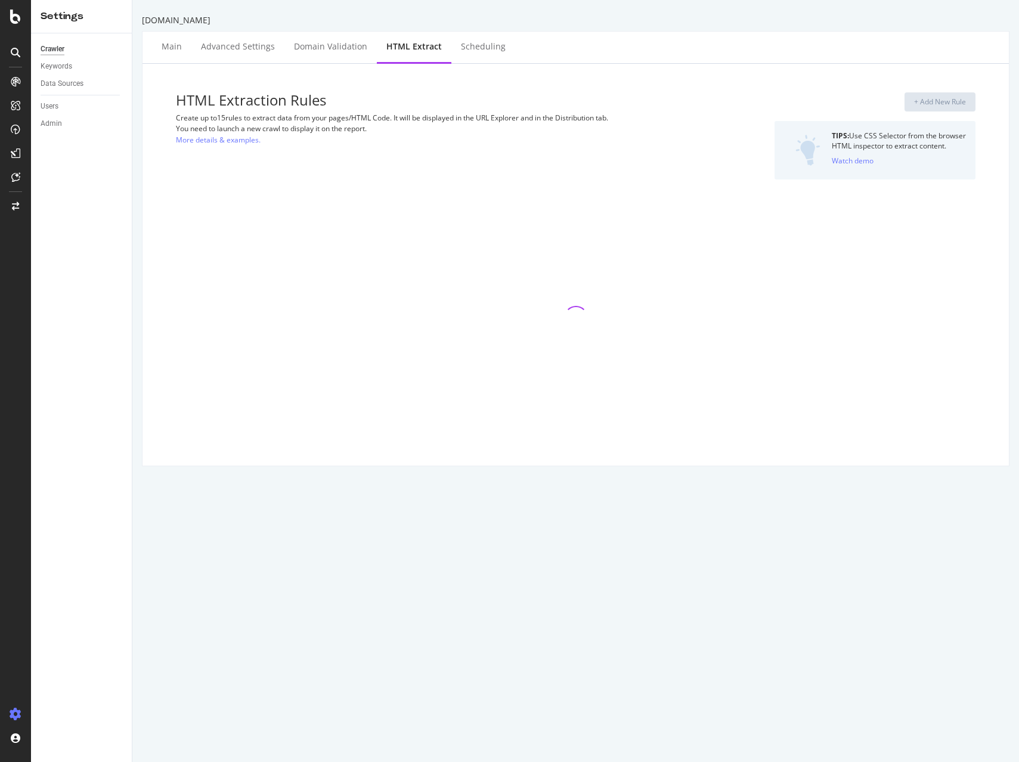
select select "i"
select select "exist"
select select "html.length"
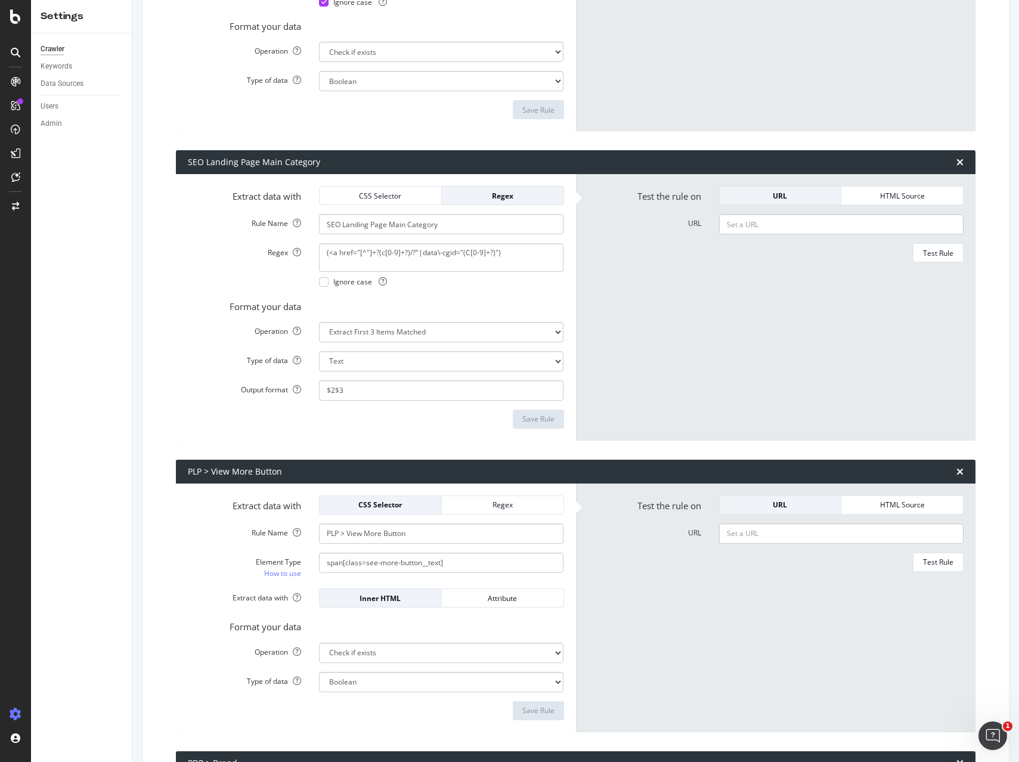
scroll to position [372, 0]
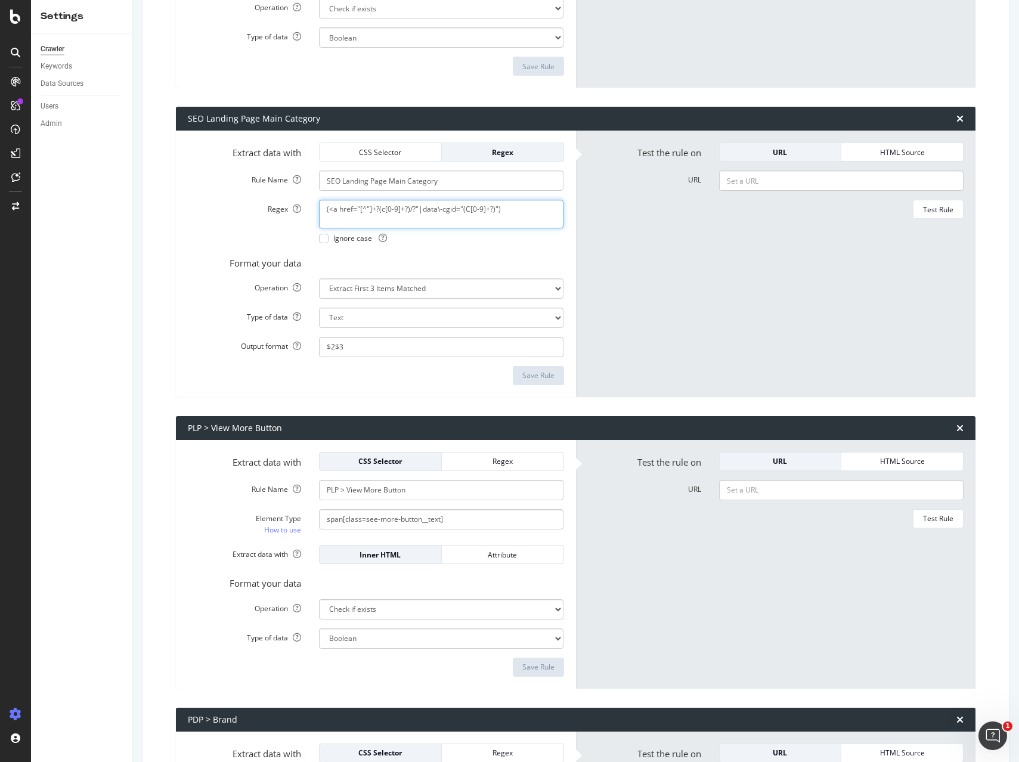
drag, startPoint x: 506, startPoint y: 209, endPoint x: 230, endPoint y: 201, distance: 275.7
click at [230, 201] on div "Regex (<a href="[^"]+?(c[0-9]+?)/?"|data\-cgid="(C[0-9]+?)") Ignore case" at bounding box center [376, 222] width 394 height 44
drag, startPoint x: 335, startPoint y: 347, endPoint x: 264, endPoint y: 342, distance: 70.5
click at [264, 342] on div "Output format $2$3" at bounding box center [376, 347] width 394 height 20
